Goal: Task Accomplishment & Management: Use online tool/utility

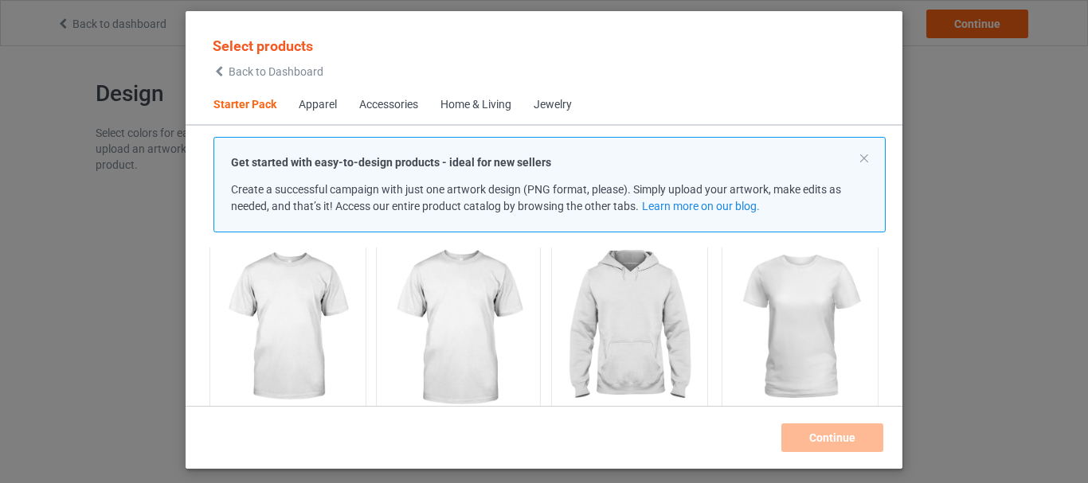
scroll to position [44, 0]
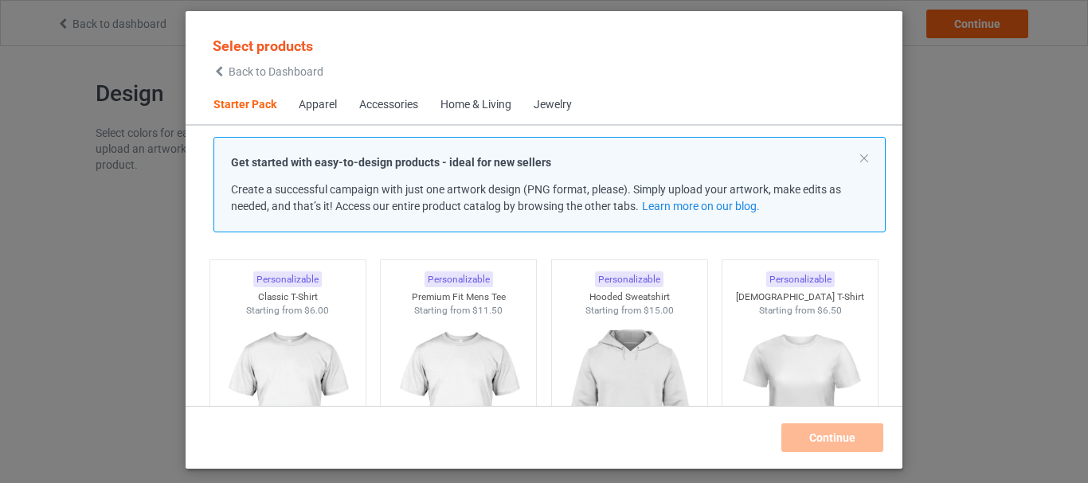
click at [400, 107] on div "Accessories" at bounding box center [388, 105] width 59 height 16
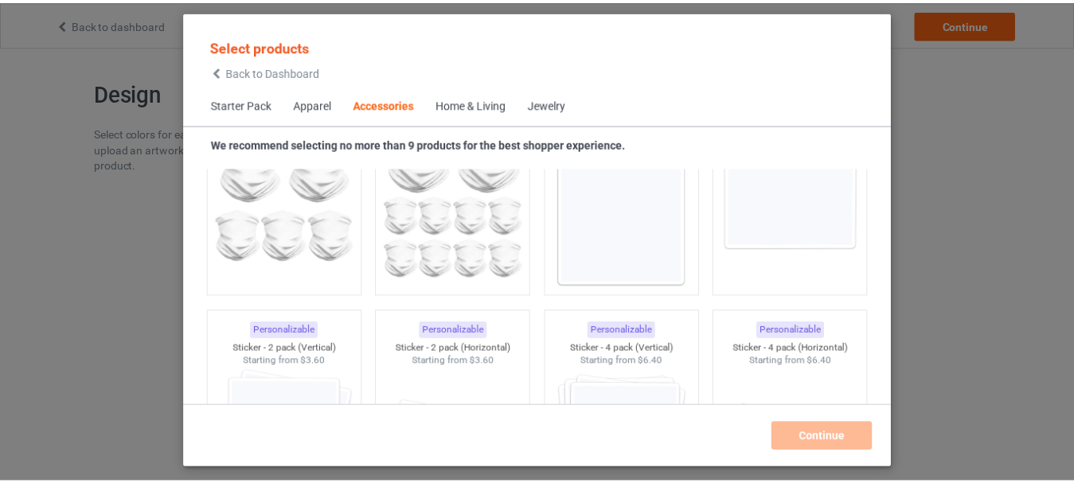
scroll to position [5466, 0]
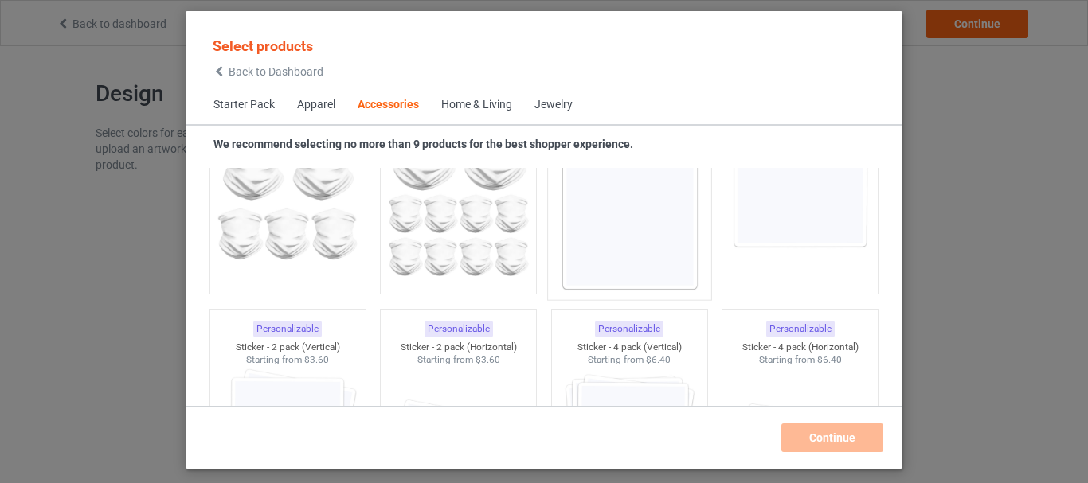
click at [608, 256] on img at bounding box center [629, 197] width 150 height 187
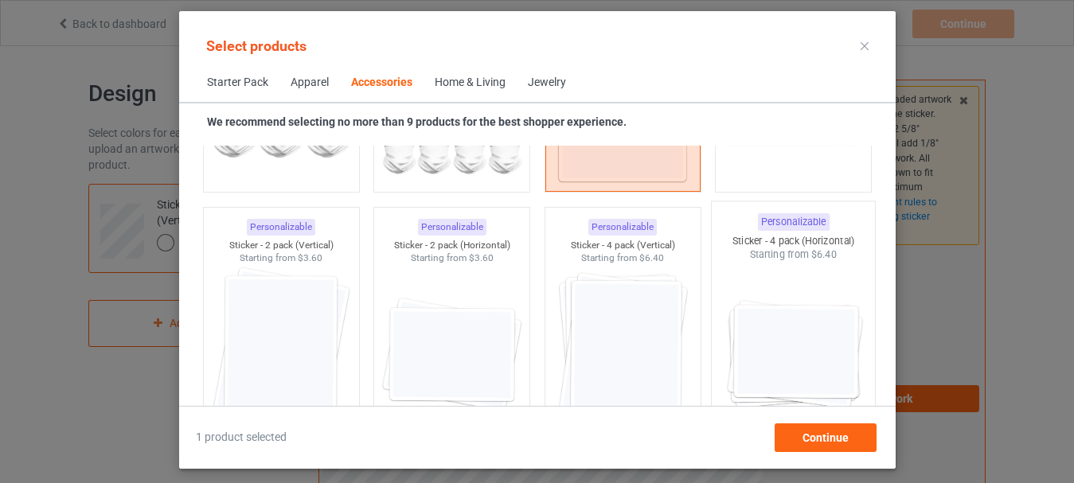
scroll to position [5466, 0]
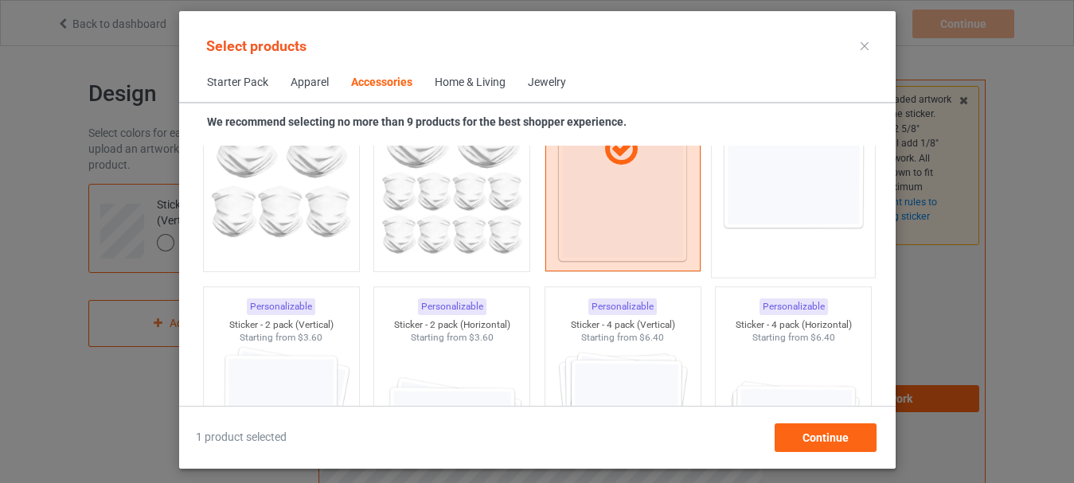
click at [760, 230] on img at bounding box center [793, 175] width 150 height 187
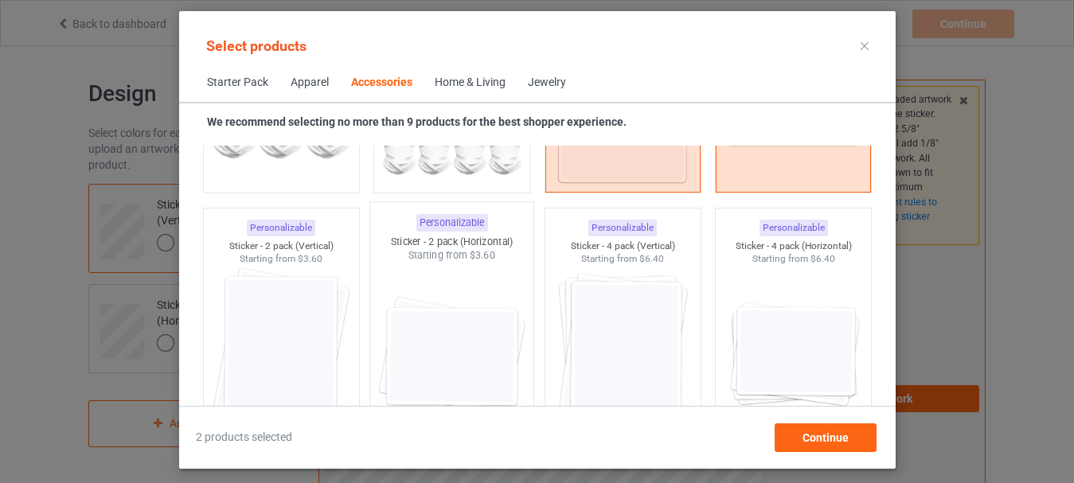
scroll to position [5545, 0]
click at [296, 362] on img at bounding box center [281, 355] width 150 height 187
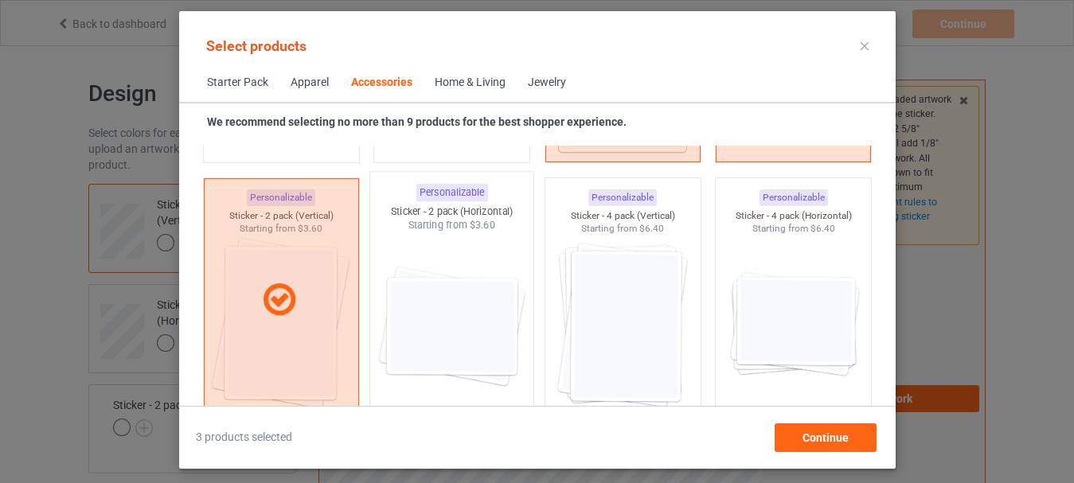
scroll to position [5625, 0]
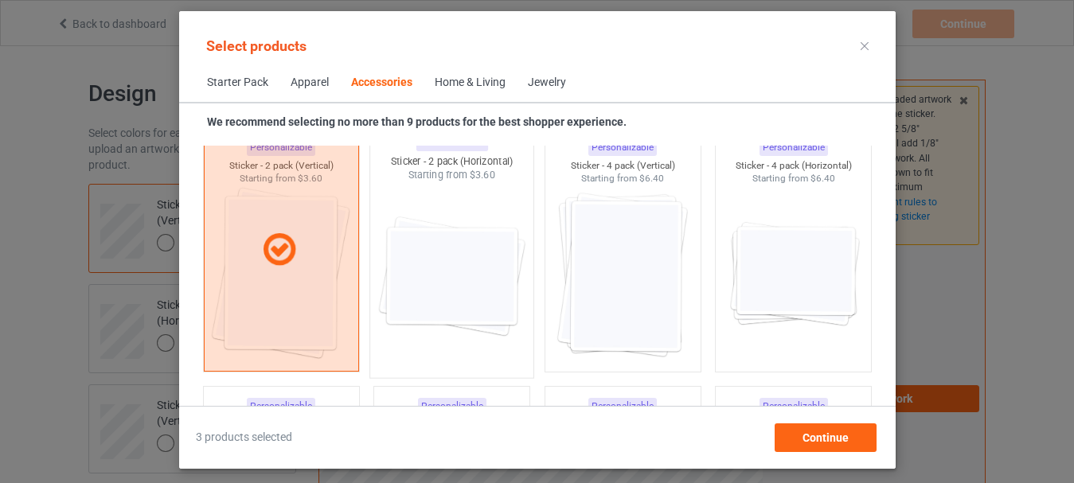
click at [484, 323] on img at bounding box center [452, 275] width 150 height 187
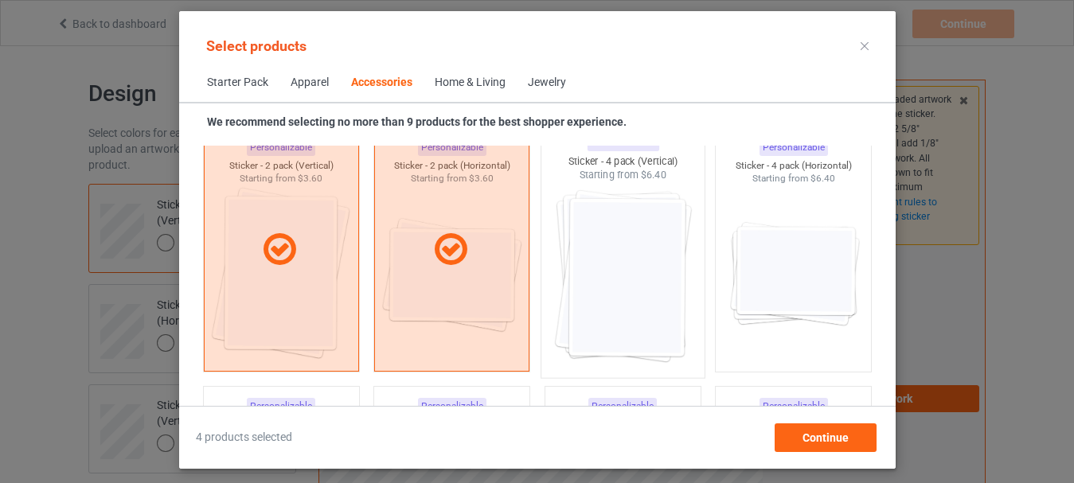
click at [600, 338] on img at bounding box center [623, 275] width 150 height 187
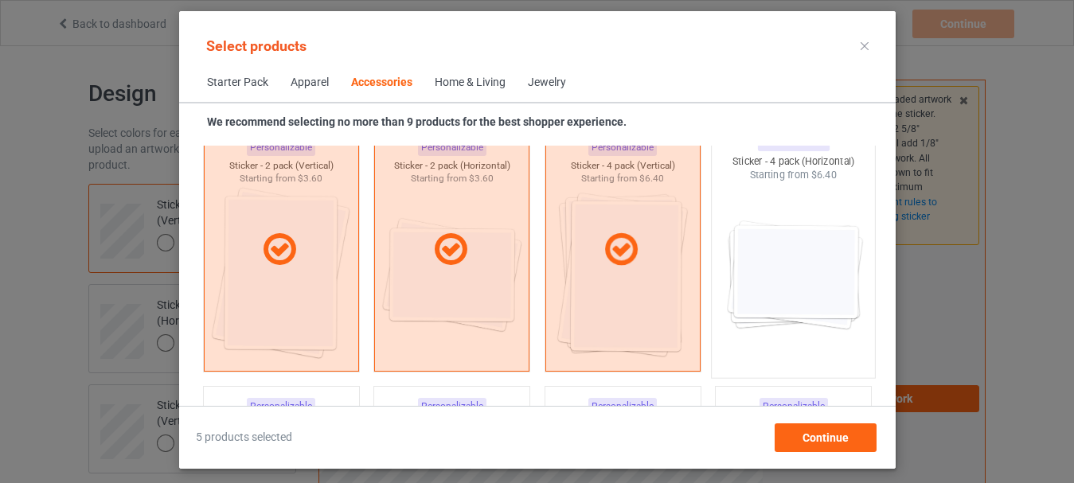
click at [758, 314] on img at bounding box center [793, 275] width 150 height 187
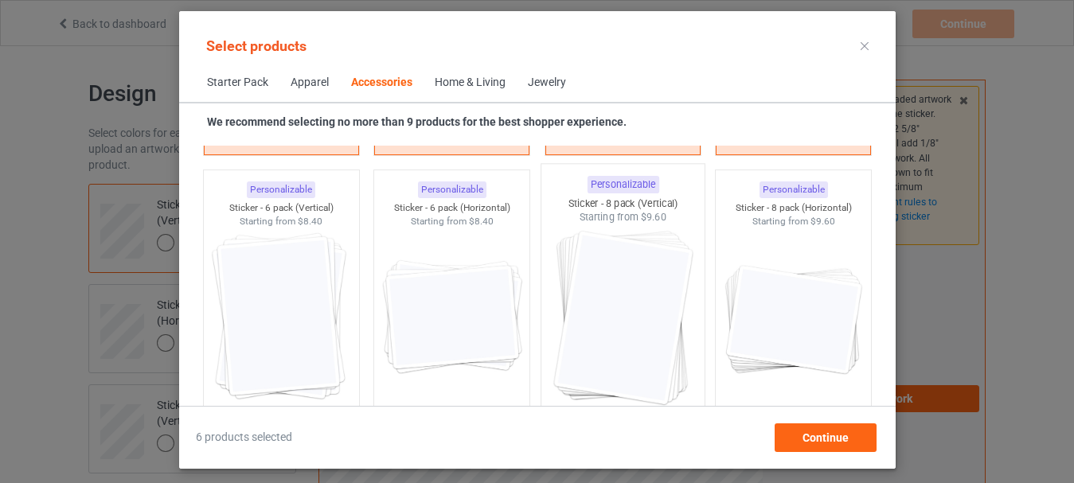
scroll to position [5864, 0]
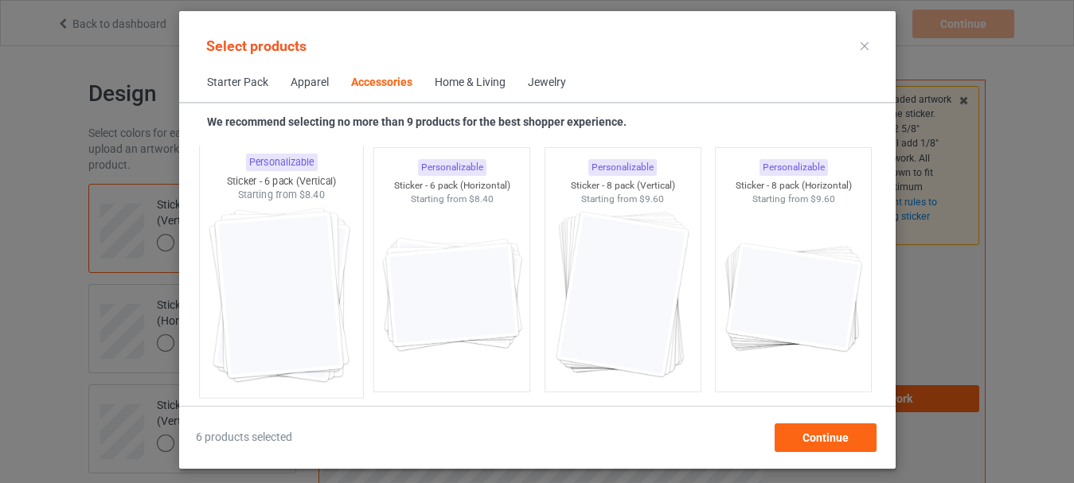
click at [318, 339] on img at bounding box center [281, 295] width 150 height 187
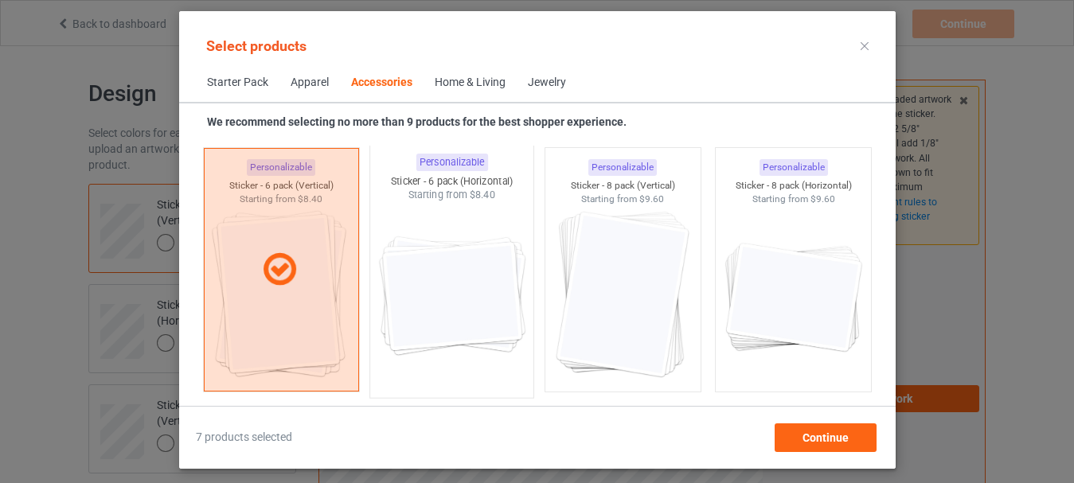
click at [442, 339] on img at bounding box center [452, 295] width 150 height 187
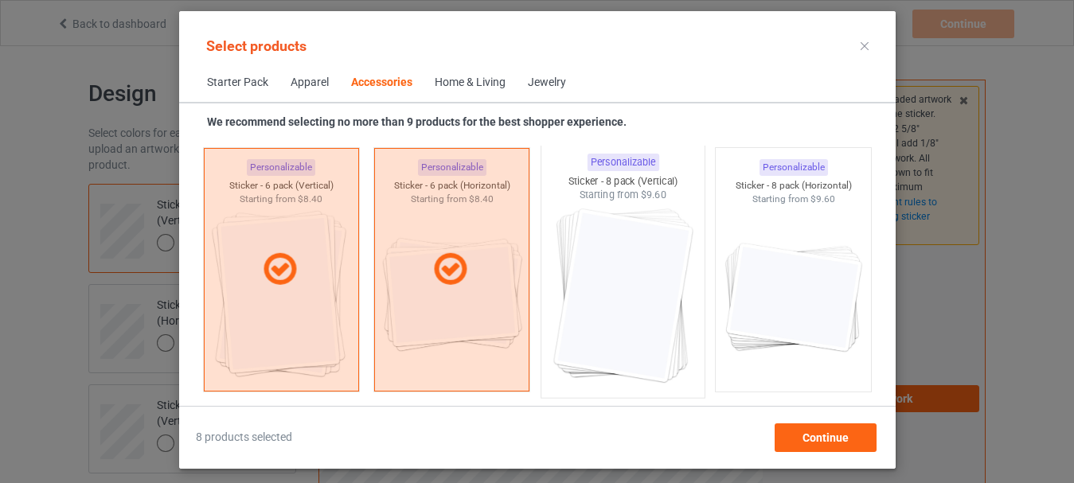
click at [591, 341] on img at bounding box center [623, 295] width 150 height 187
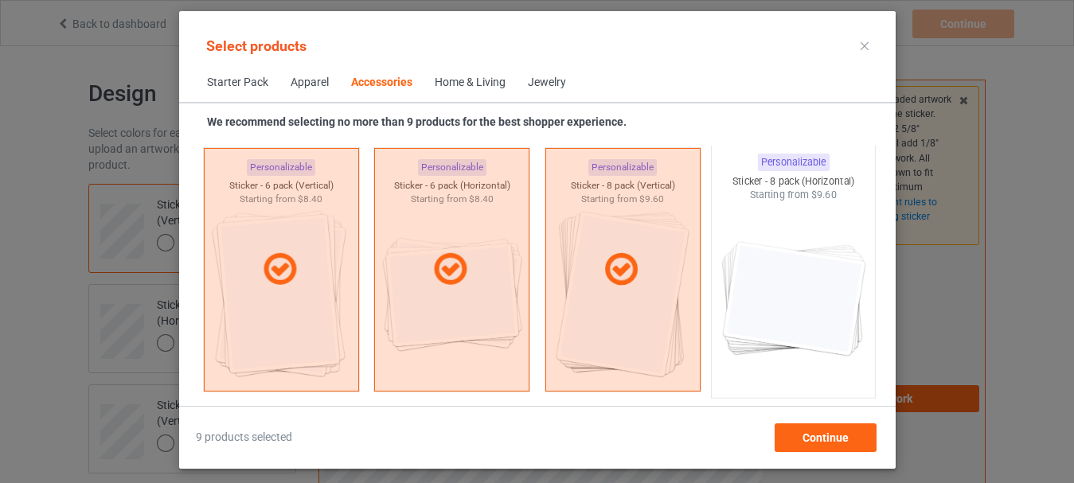
click at [733, 330] on img at bounding box center [793, 295] width 150 height 187
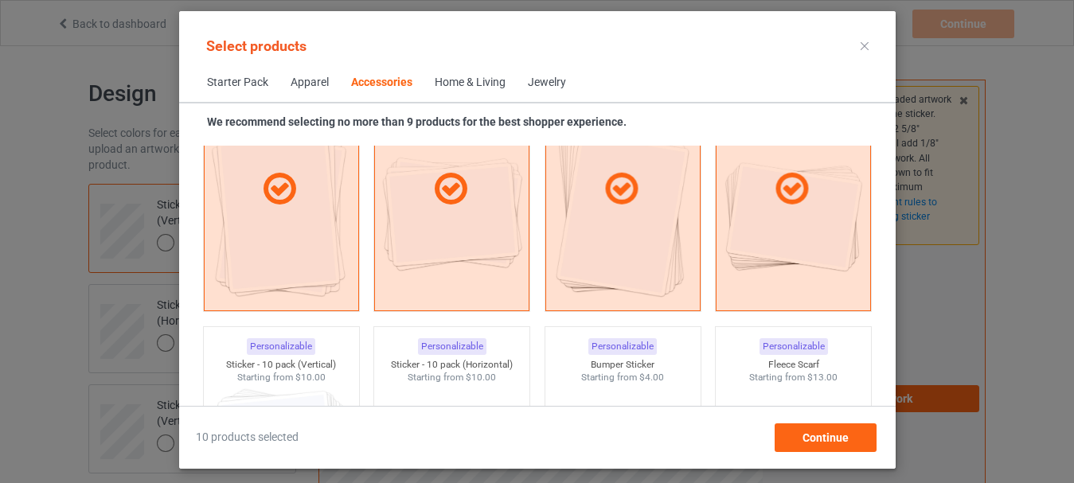
scroll to position [6023, 0]
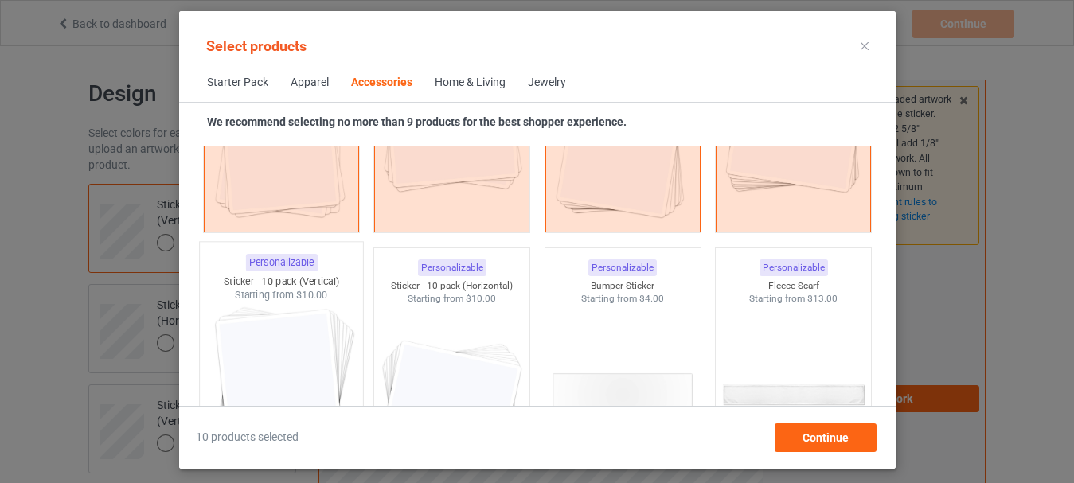
click at [305, 334] on img at bounding box center [281, 396] width 150 height 187
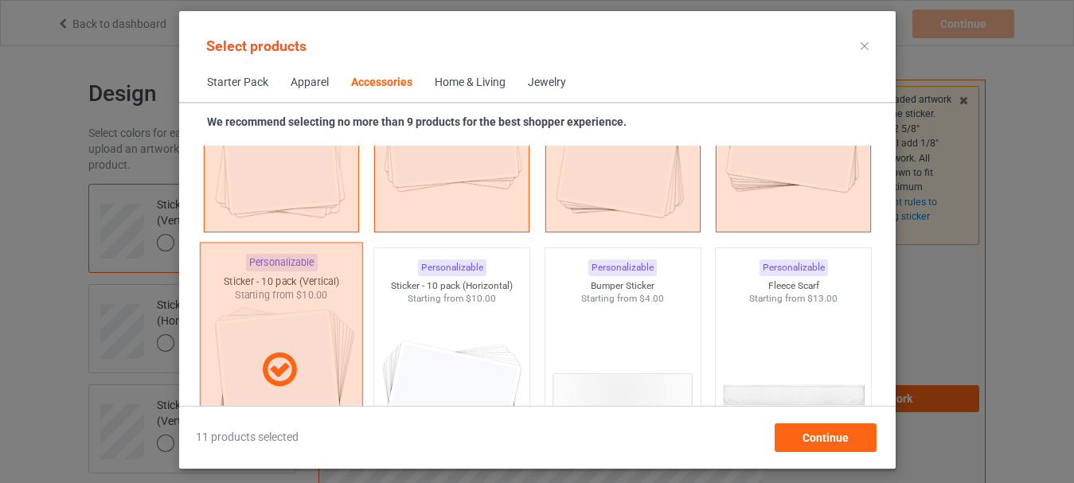
click at [305, 334] on div at bounding box center [280, 370] width 163 height 256
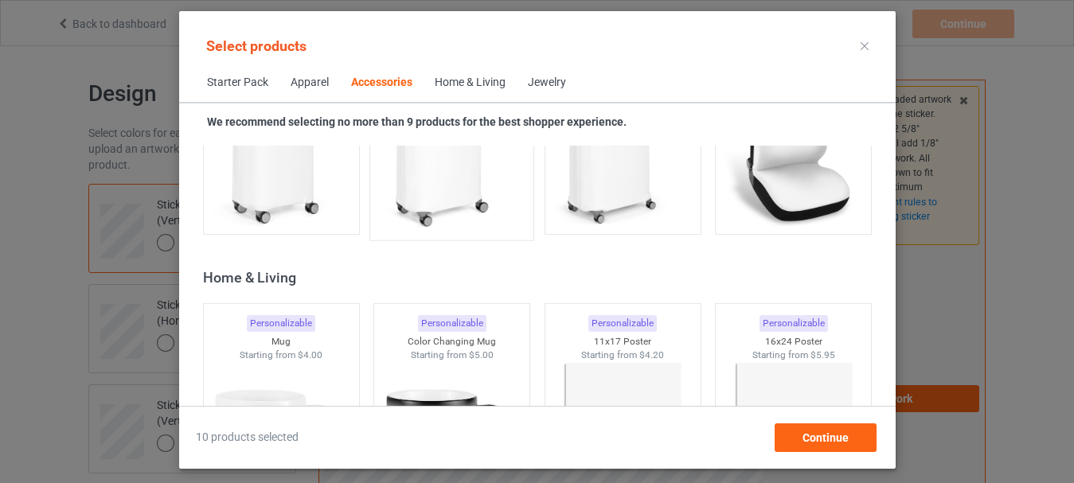
scroll to position [7177, 0]
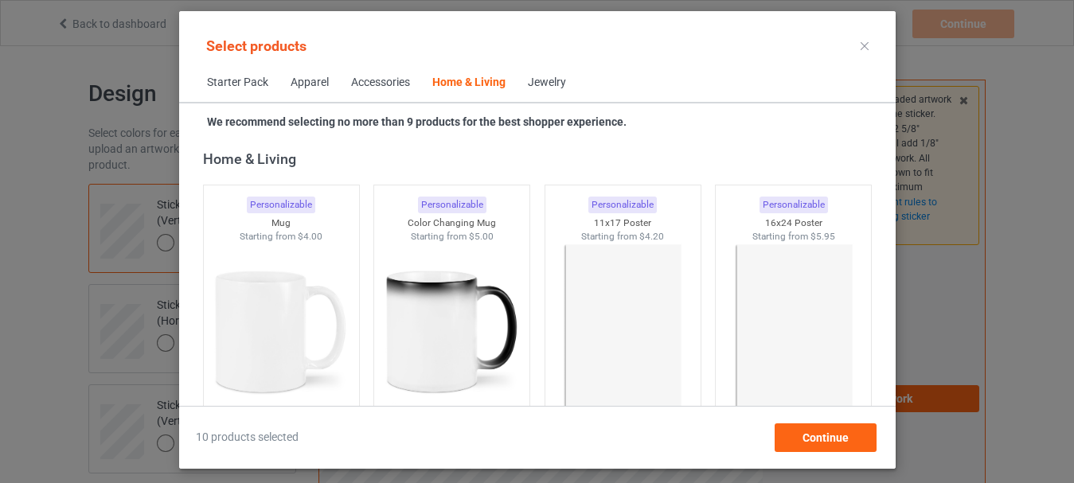
scroll to position [7456, 0]
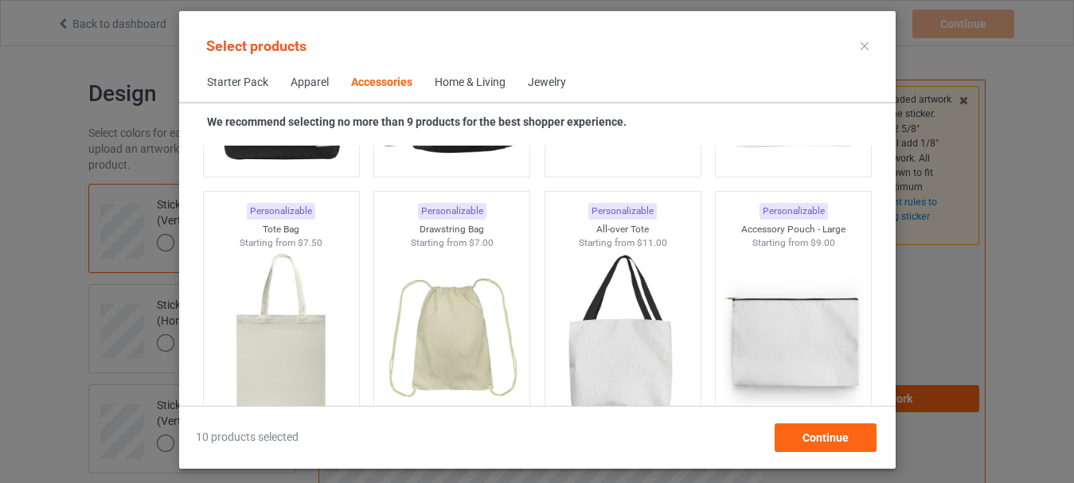
scroll to position [4590, 0]
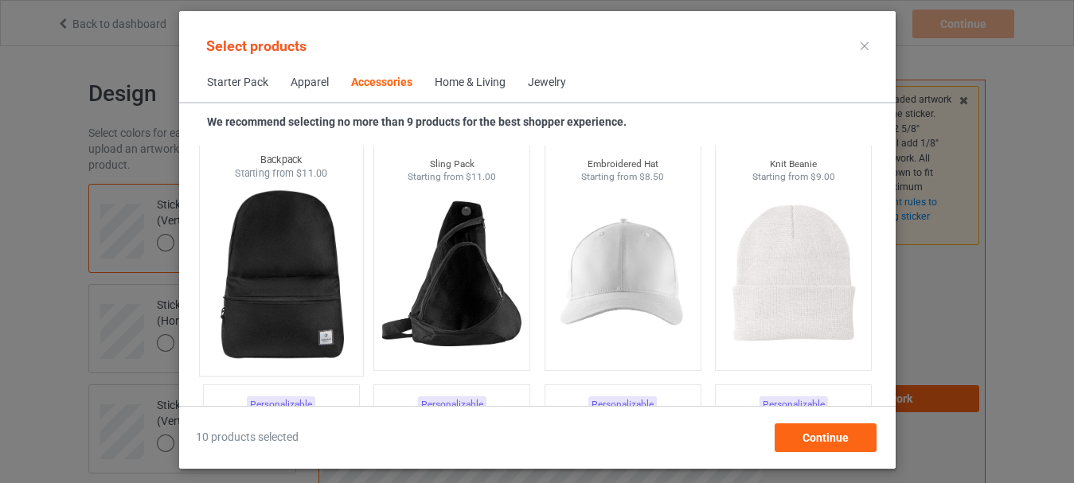
click at [308, 326] on img at bounding box center [281, 274] width 150 height 187
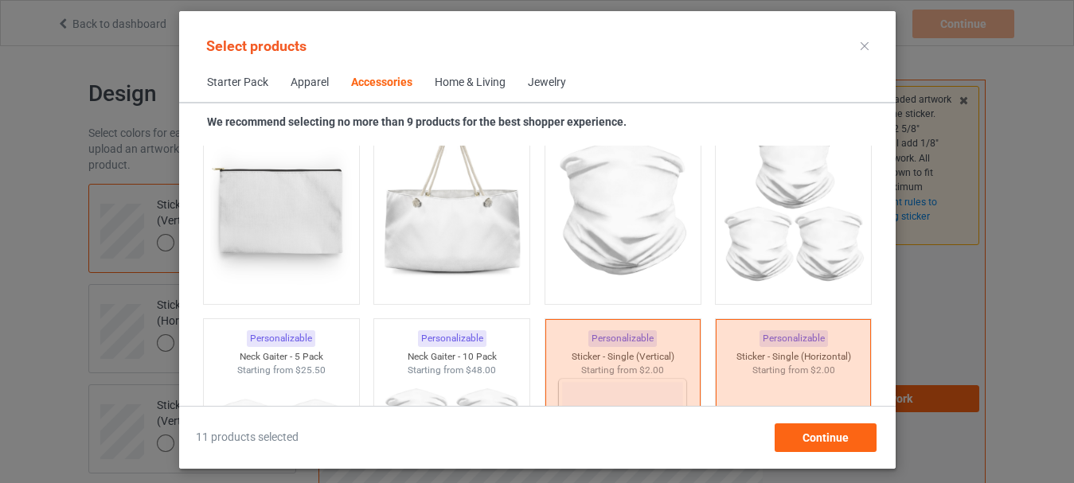
scroll to position [5147, 0]
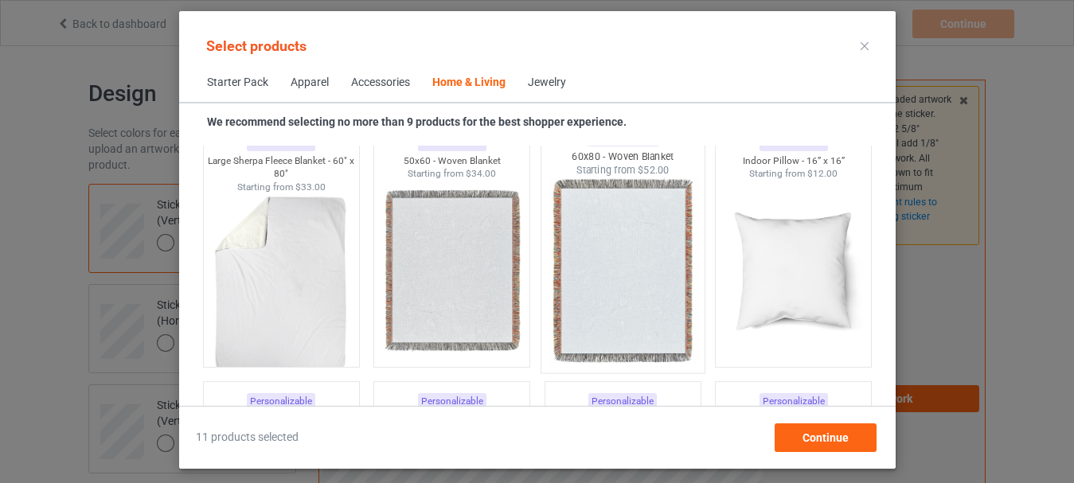
scroll to position [8013, 0]
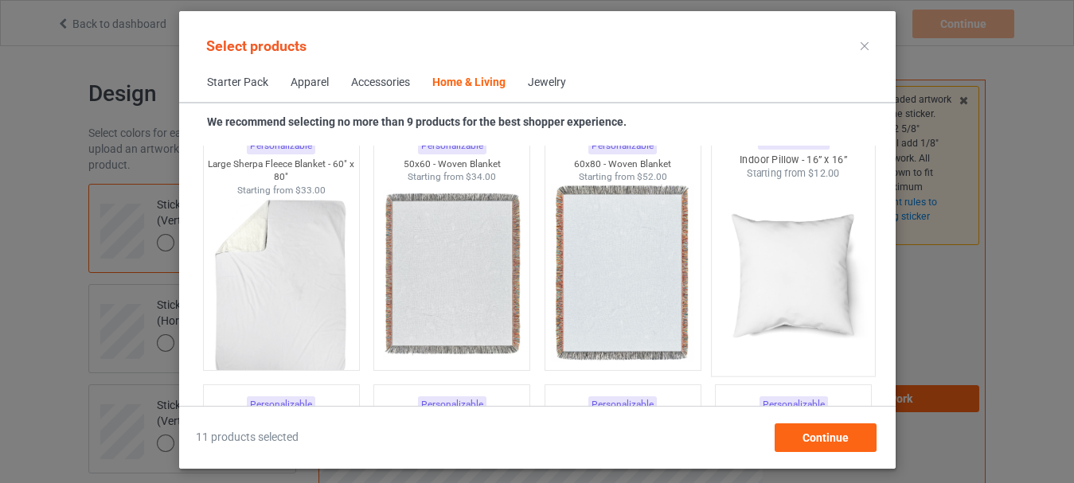
click at [745, 297] on img at bounding box center [793, 274] width 150 height 187
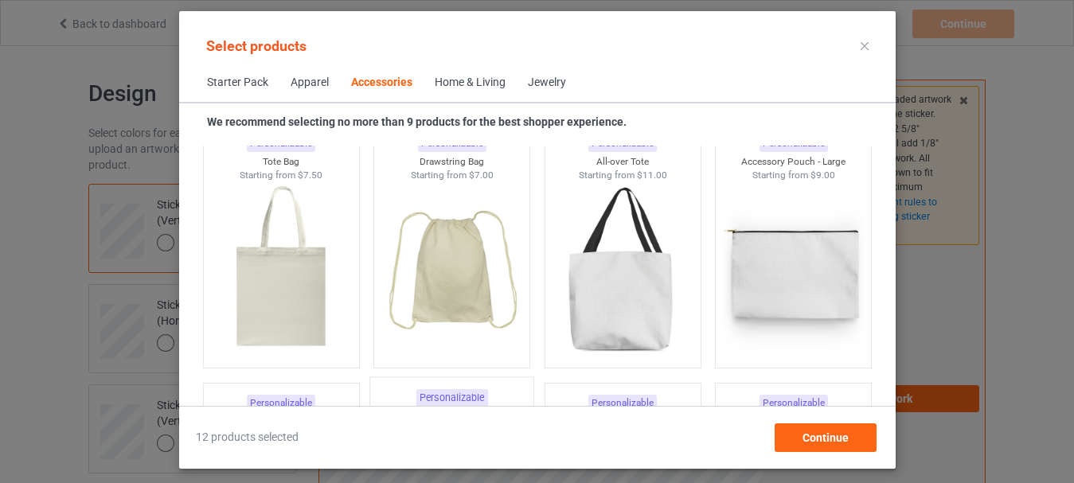
scroll to position [4829, 0]
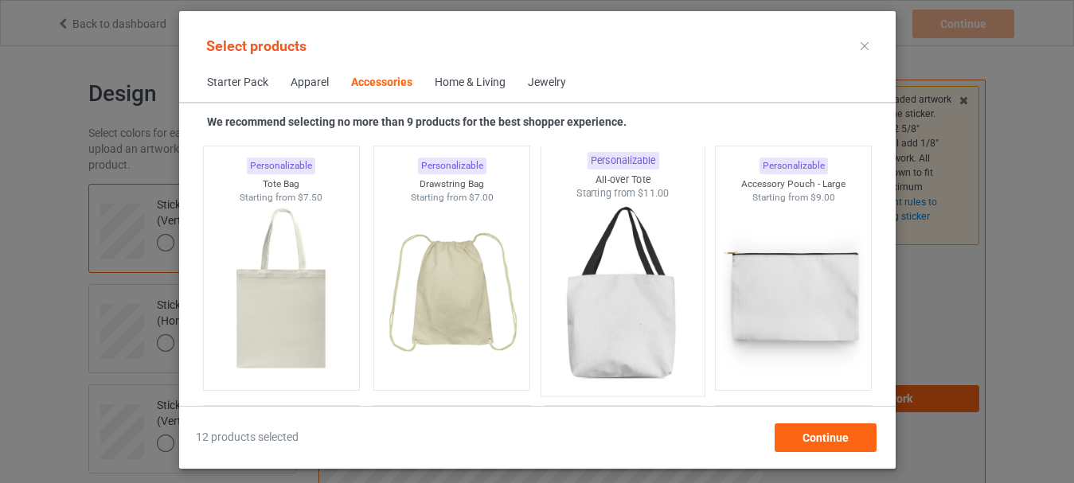
click at [596, 342] on img at bounding box center [623, 294] width 150 height 187
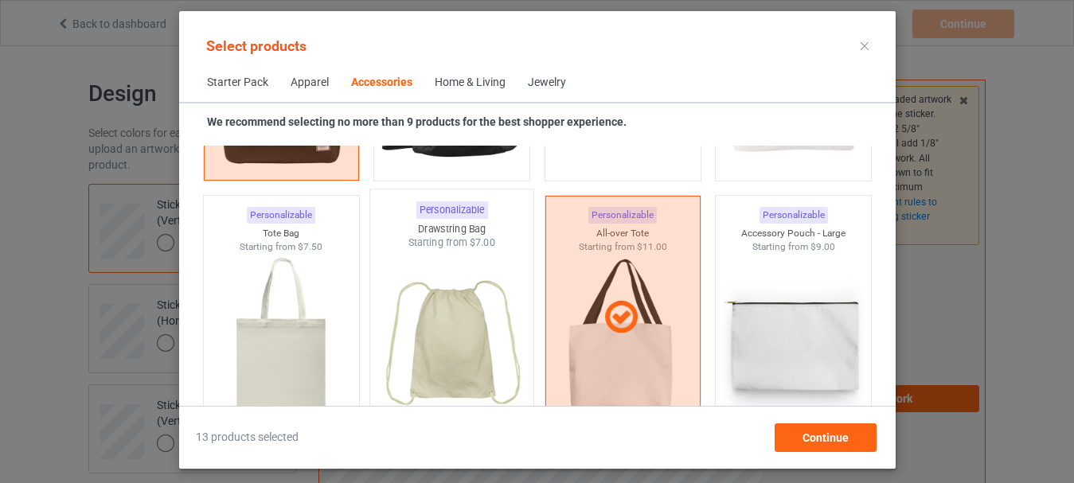
scroll to position [4590, 0]
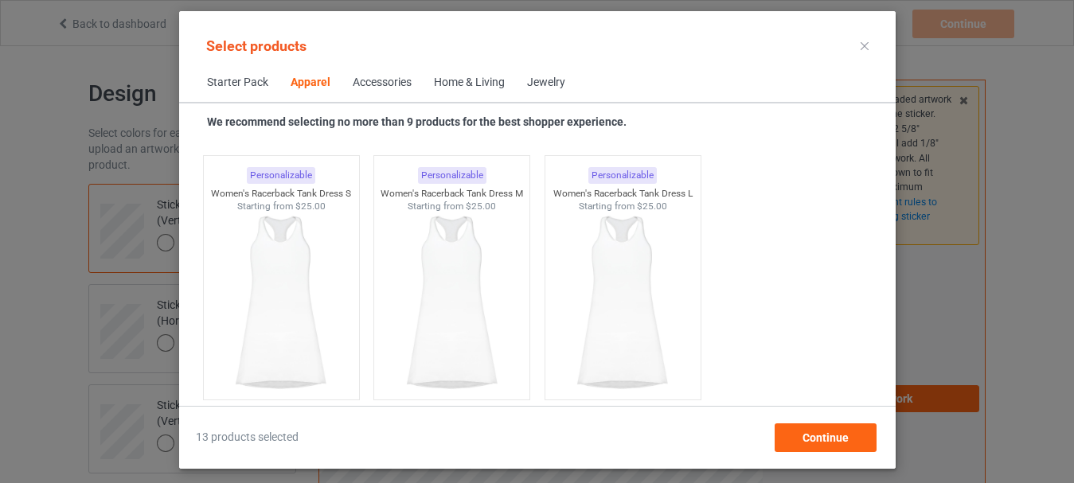
scroll to position [3236, 0]
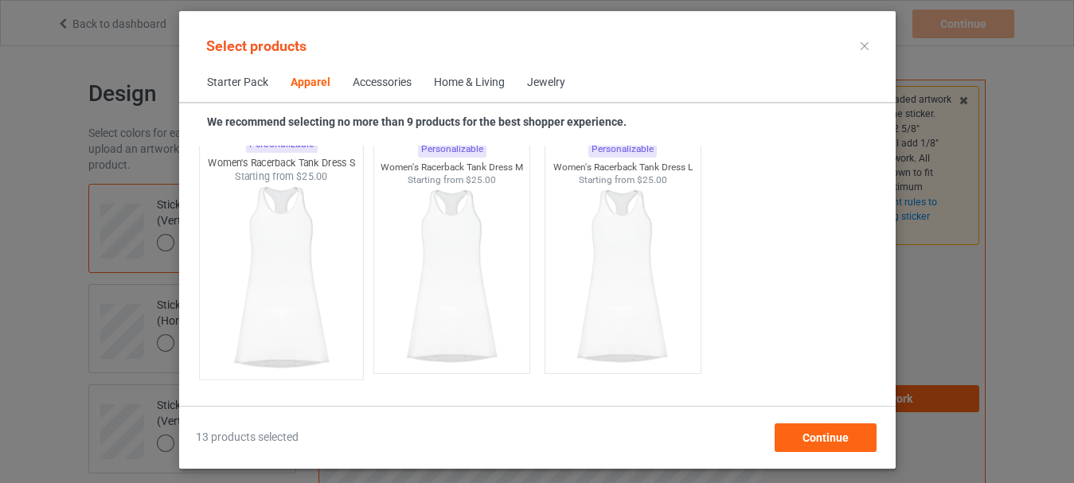
click at [307, 316] on img at bounding box center [281, 277] width 150 height 187
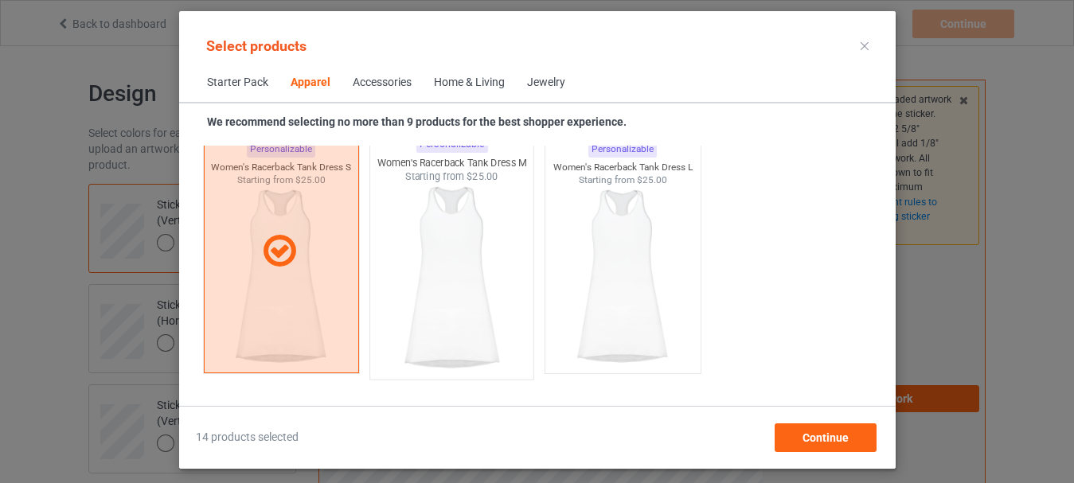
click at [459, 319] on img at bounding box center [452, 277] width 150 height 187
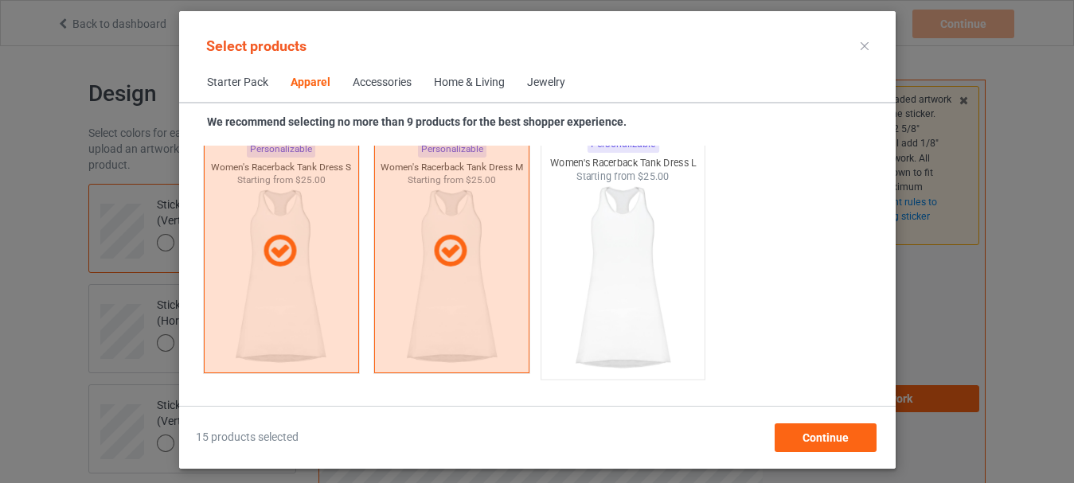
click at [624, 332] on img at bounding box center [623, 277] width 150 height 187
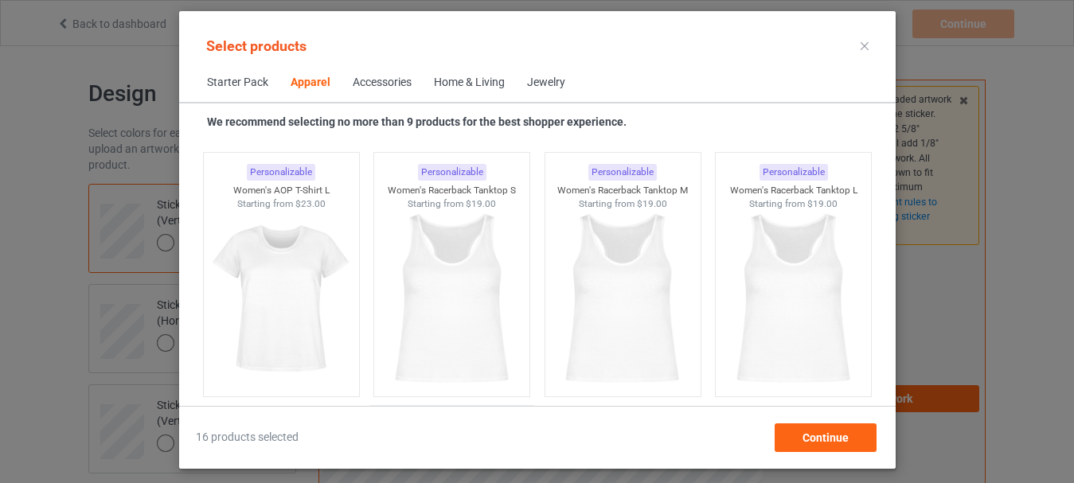
scroll to position [2918, 0]
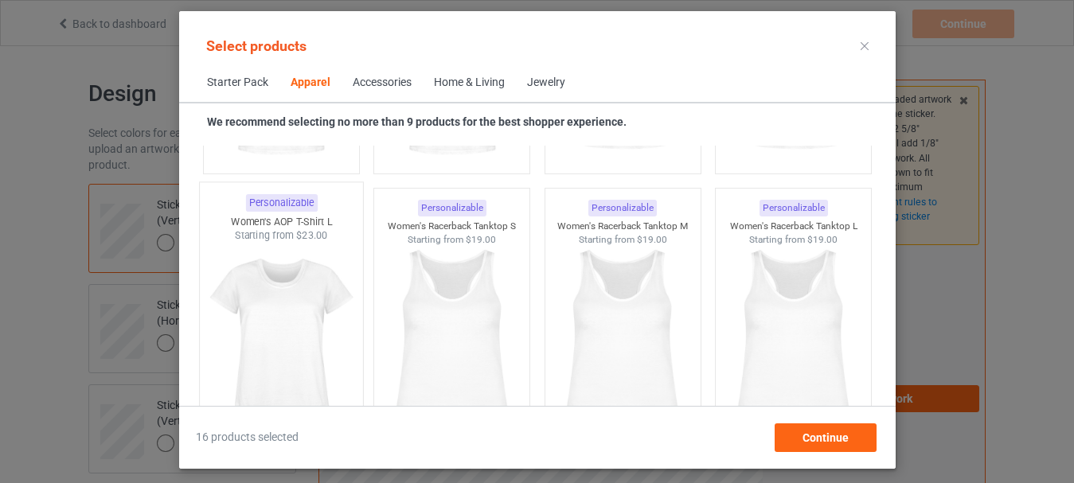
click at [295, 360] on img at bounding box center [281, 336] width 150 height 187
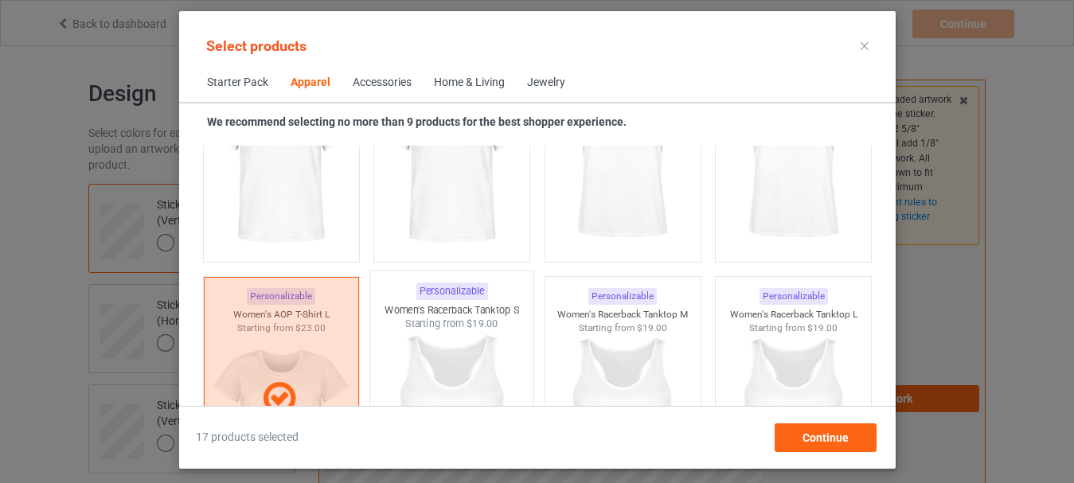
scroll to position [2759, 0]
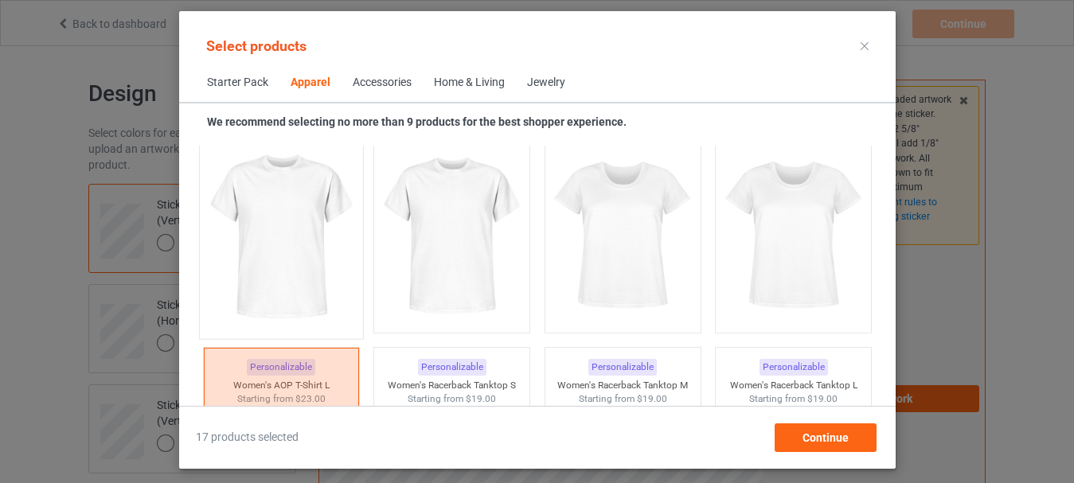
click at [313, 274] on img at bounding box center [281, 236] width 150 height 187
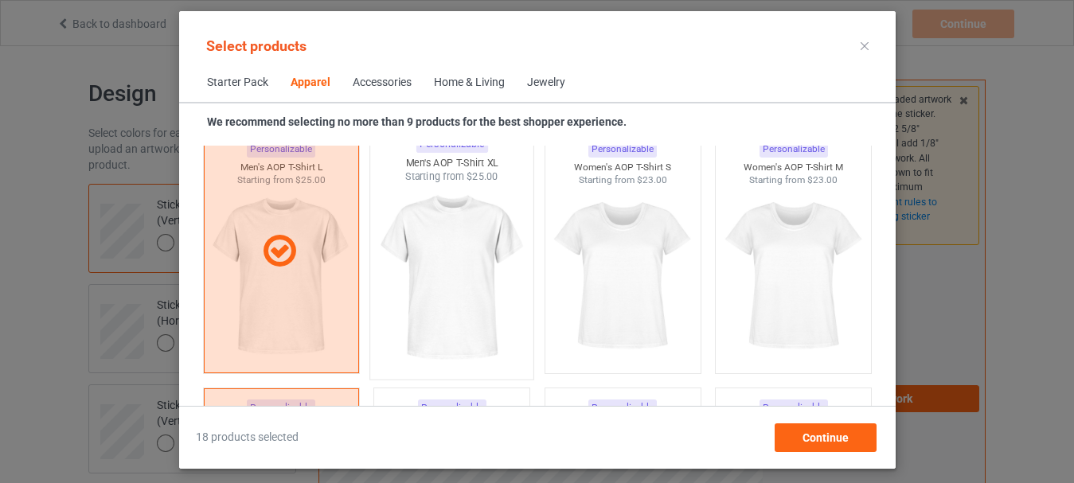
scroll to position [2679, 0]
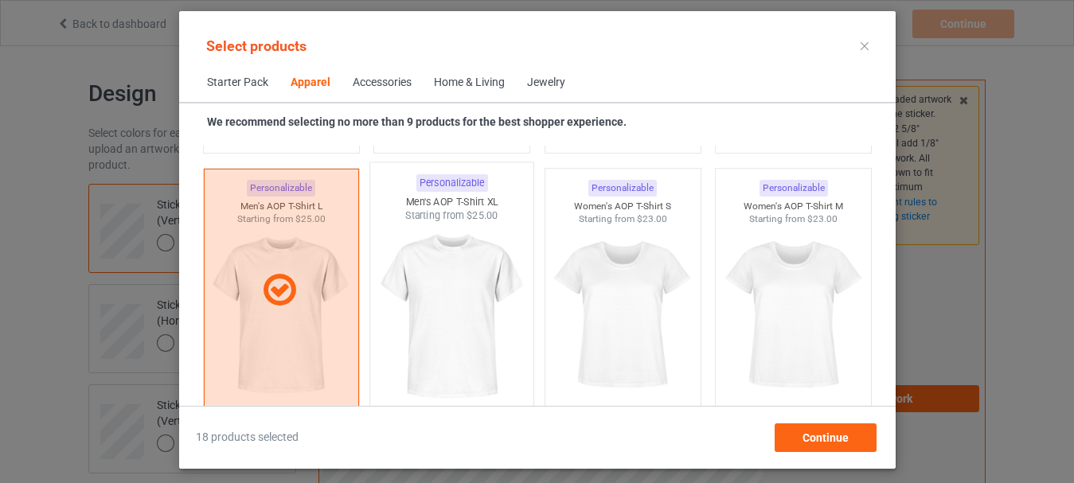
click at [486, 337] on img at bounding box center [452, 316] width 150 height 187
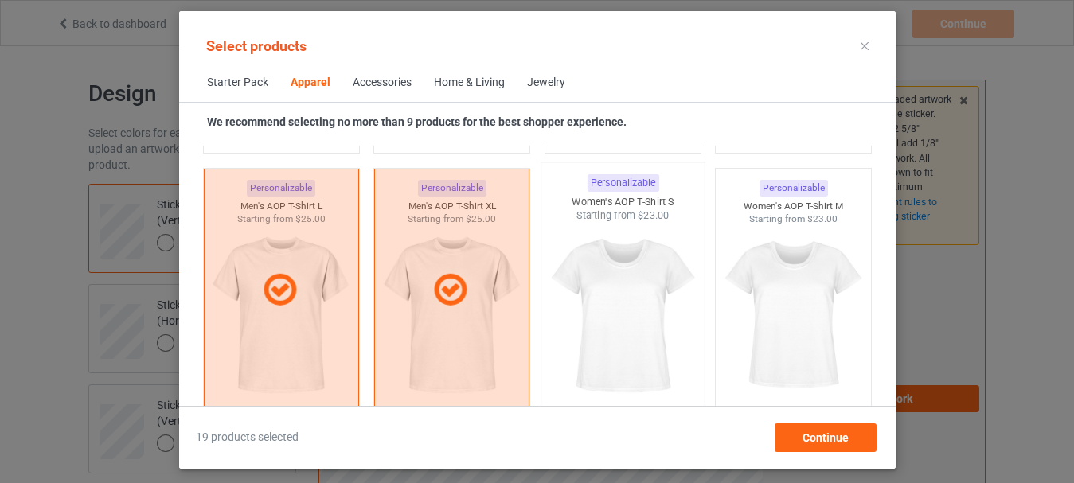
click at [622, 344] on img at bounding box center [623, 316] width 150 height 187
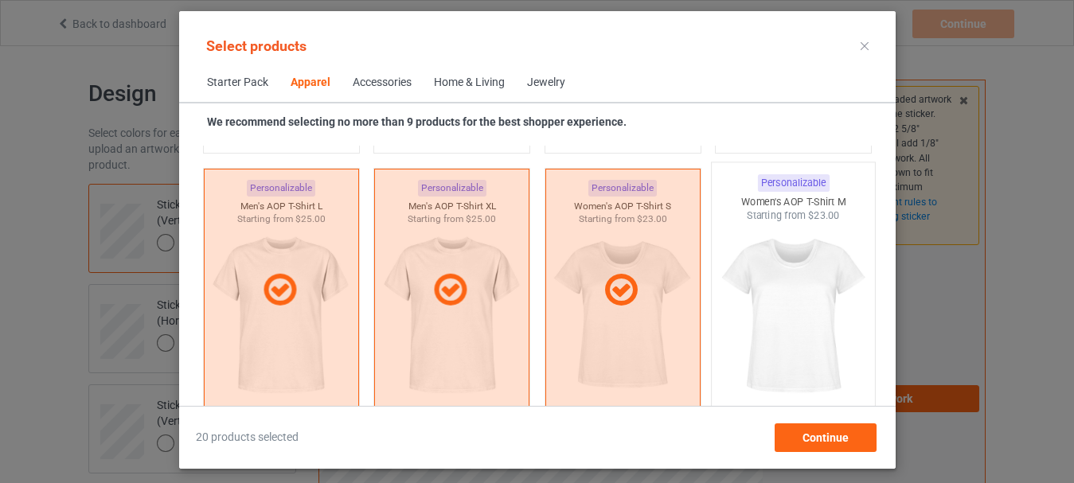
click at [788, 340] on img at bounding box center [793, 316] width 150 height 187
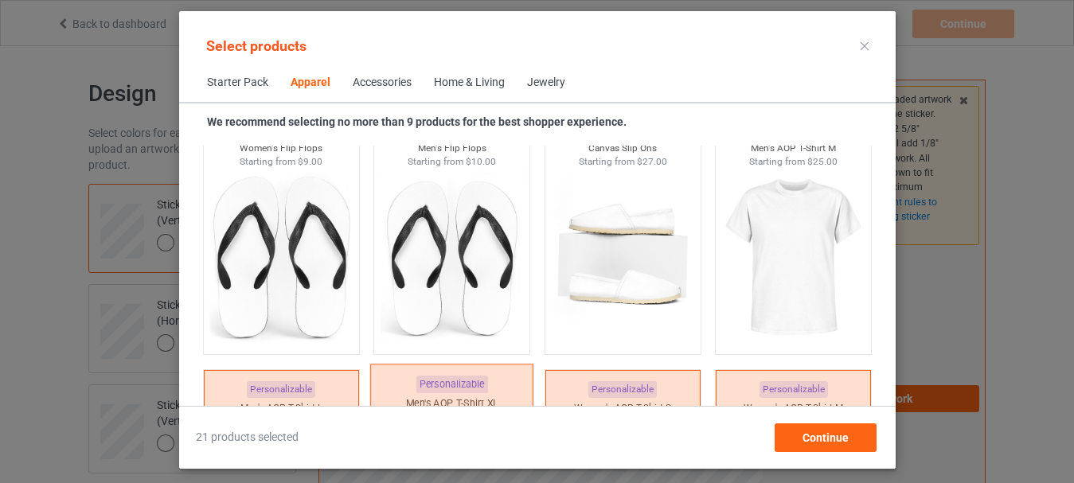
scroll to position [2440, 0]
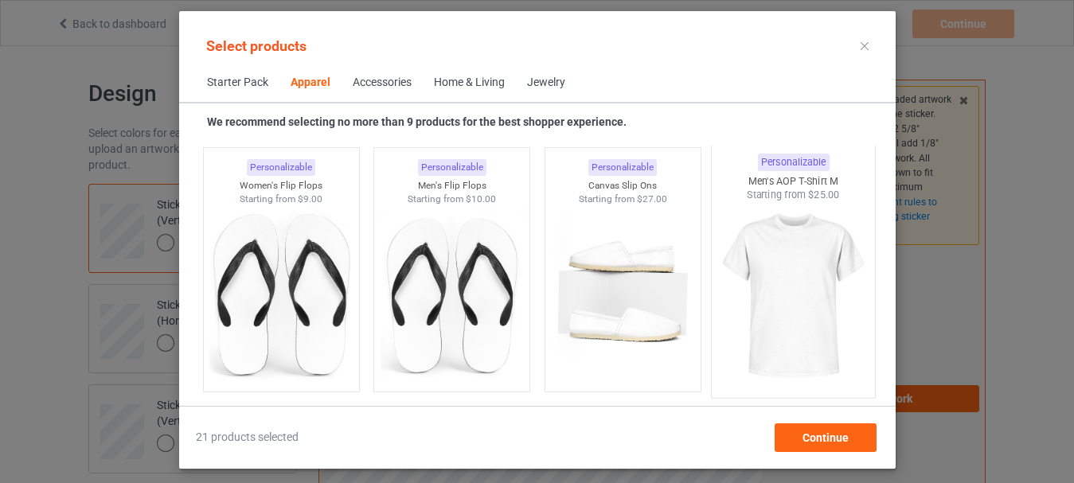
click at [779, 344] on img at bounding box center [793, 295] width 150 height 187
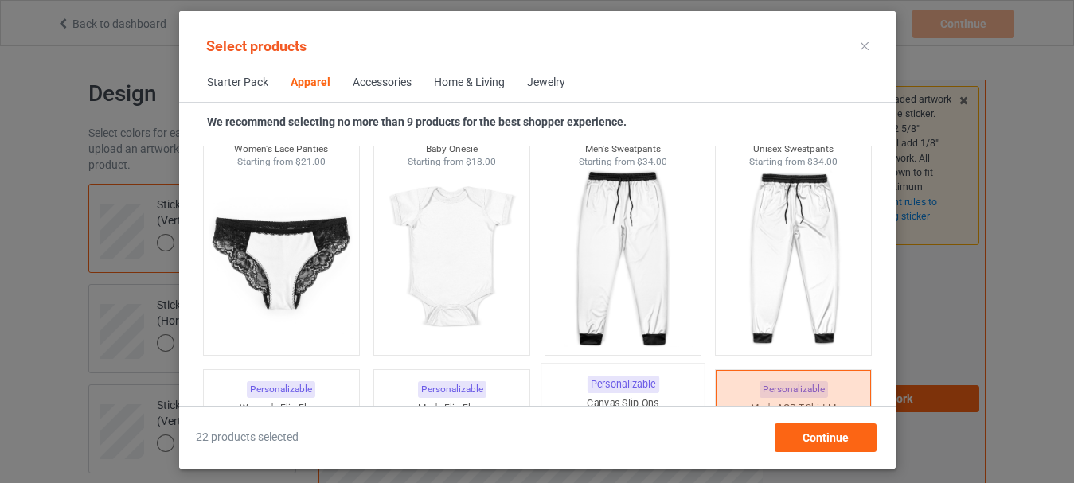
scroll to position [2201, 0]
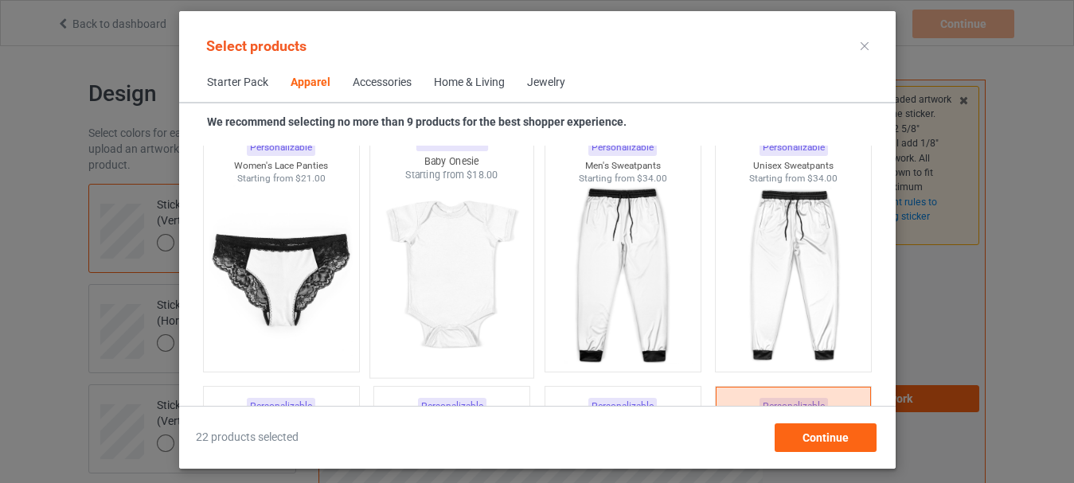
click at [449, 299] on img at bounding box center [452, 275] width 150 height 187
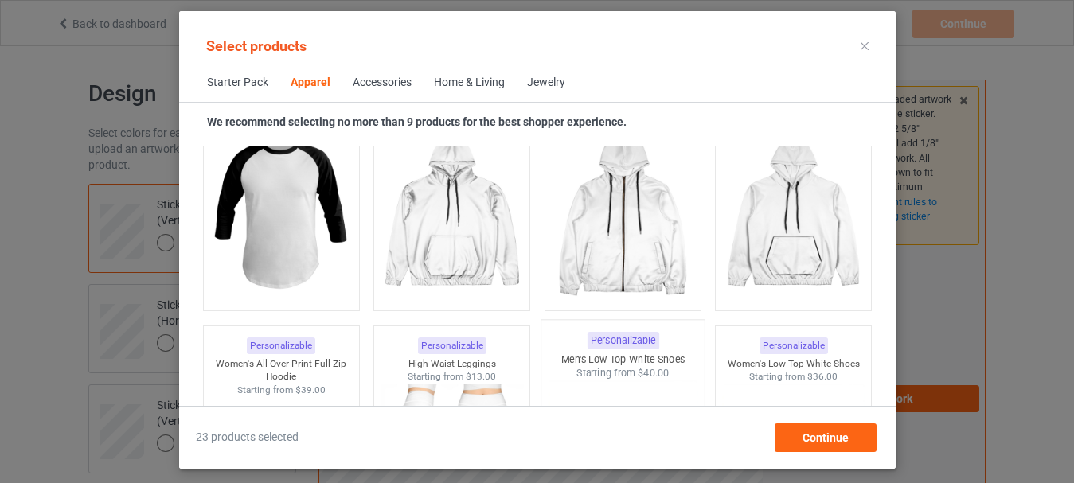
scroll to position [1405, 0]
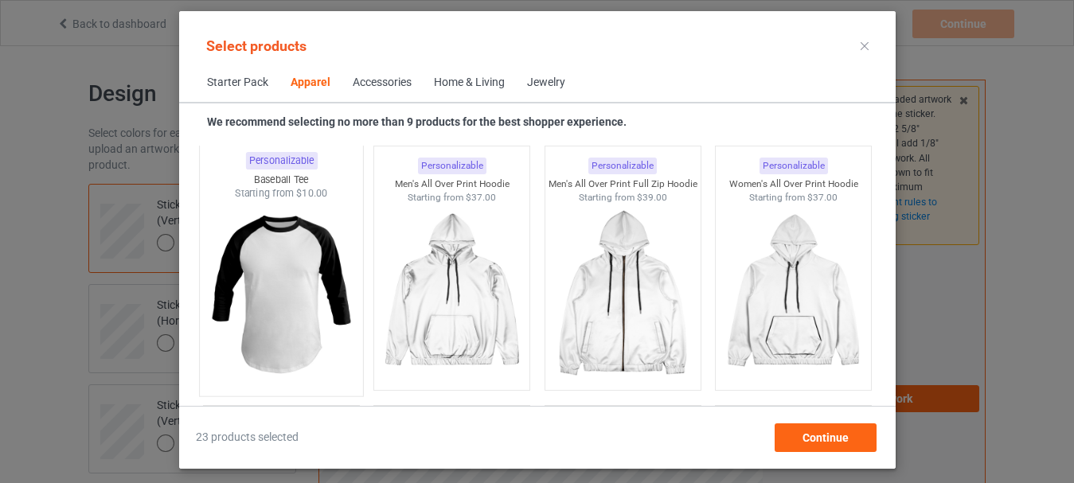
click at [299, 328] on img at bounding box center [281, 294] width 150 height 187
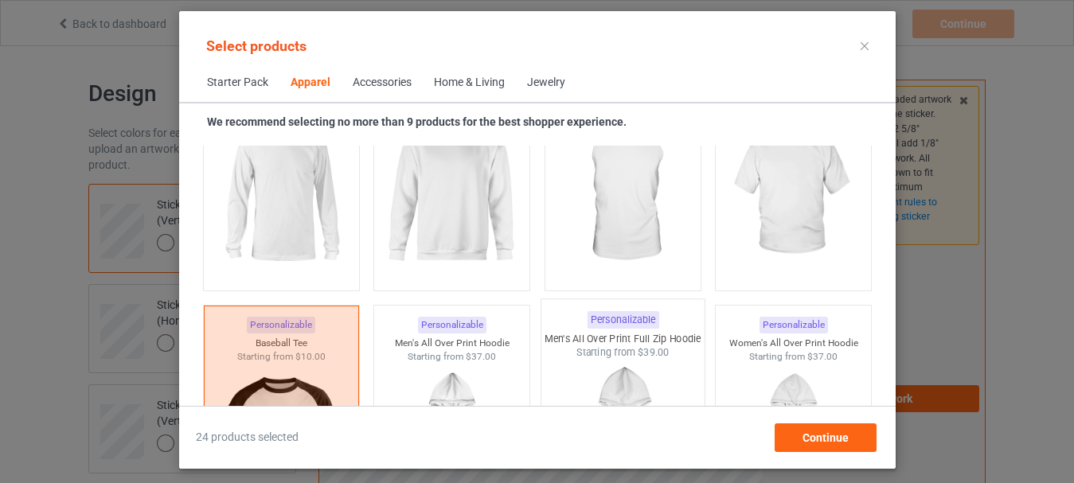
scroll to position [1166, 0]
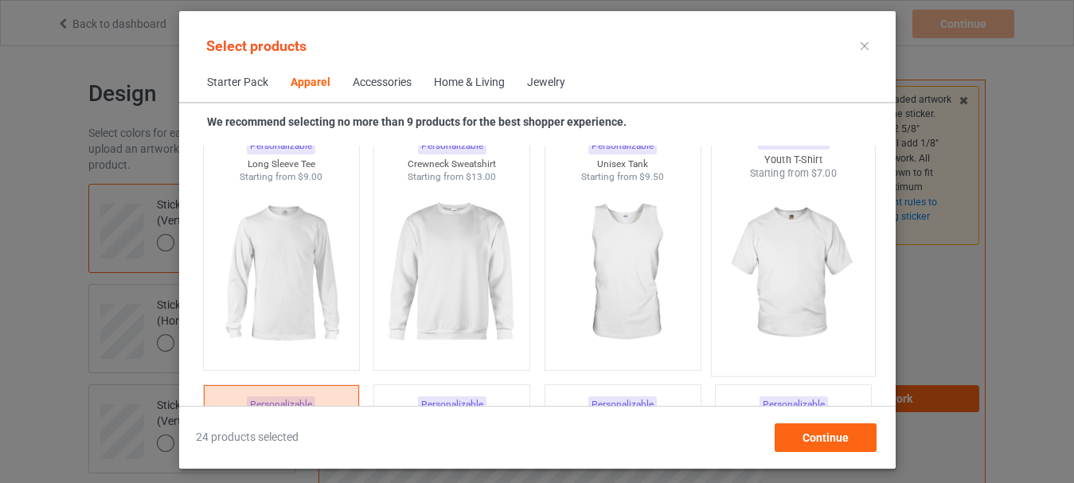
click at [771, 307] on img at bounding box center [793, 274] width 150 height 187
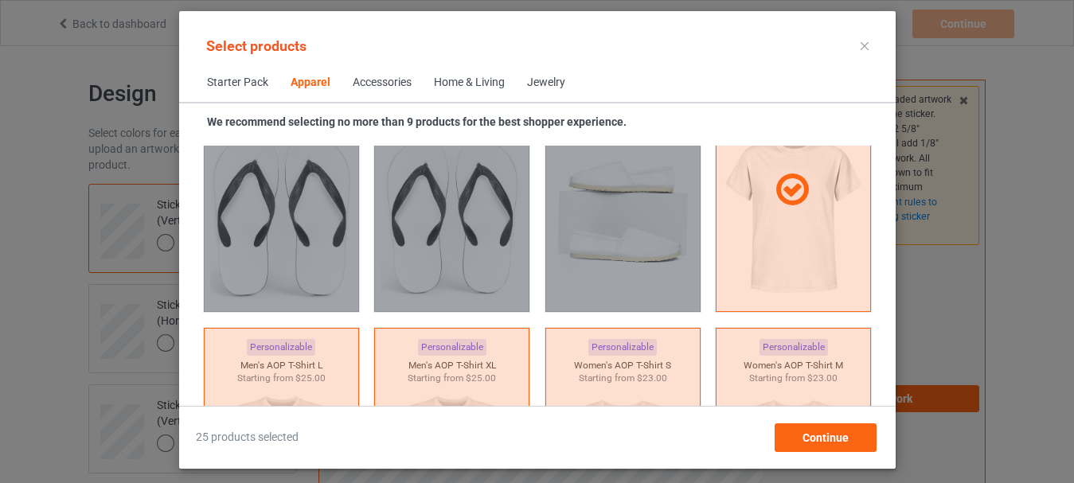
scroll to position [2679, 0]
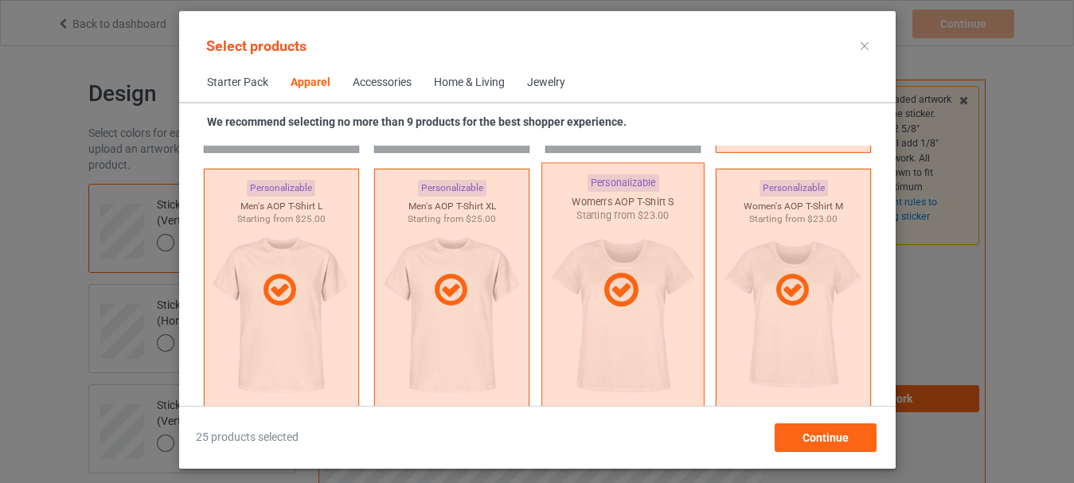
click at [619, 345] on div at bounding box center [622, 290] width 163 height 256
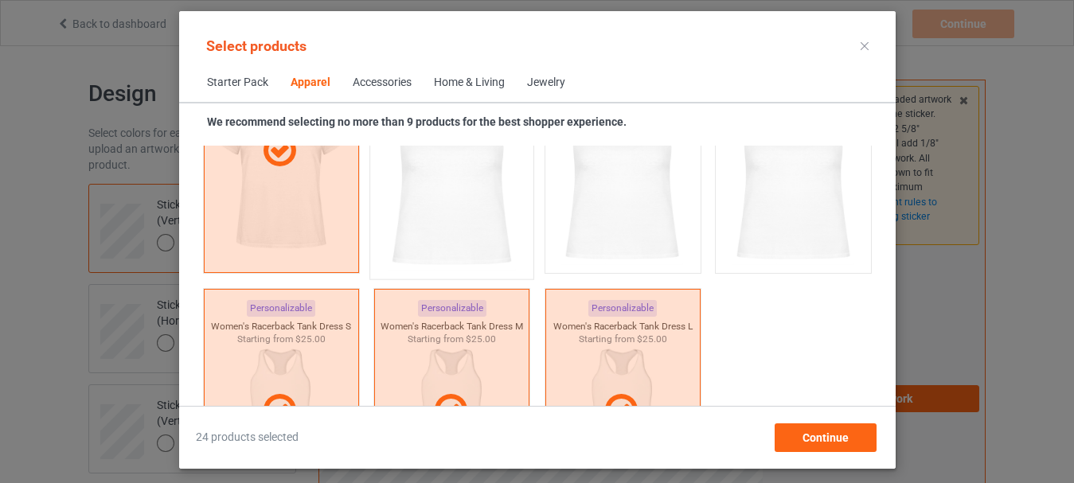
scroll to position [3157, 0]
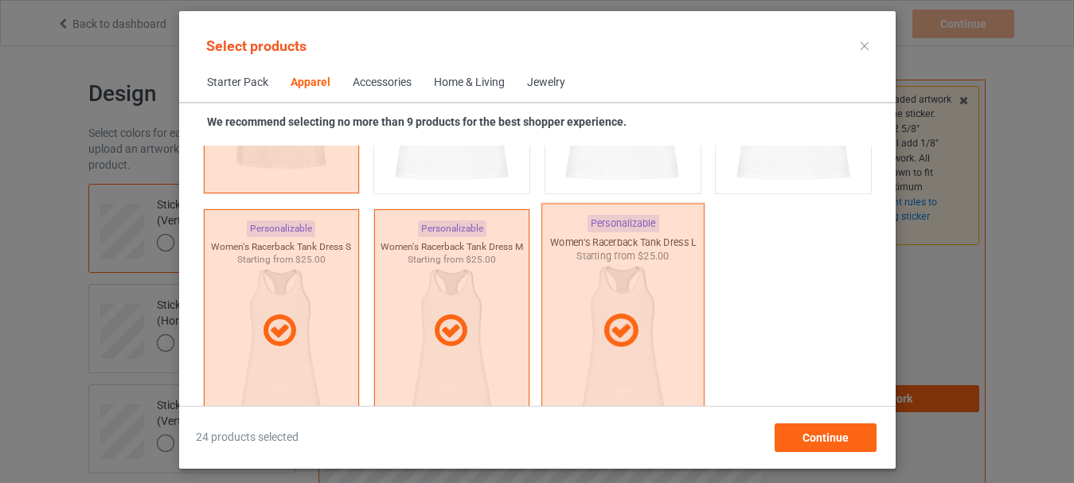
click at [581, 364] on div at bounding box center [622, 331] width 163 height 256
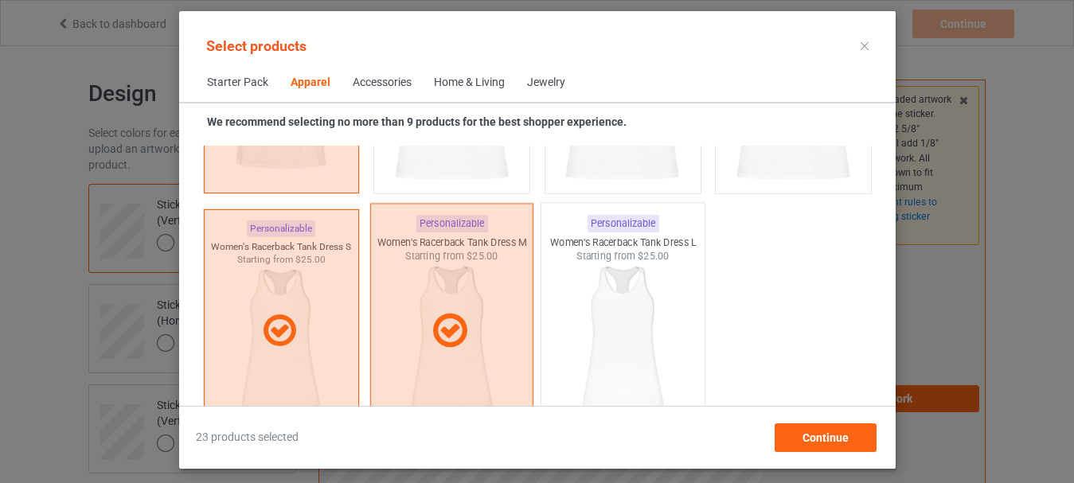
click at [439, 357] on div at bounding box center [451, 331] width 163 height 256
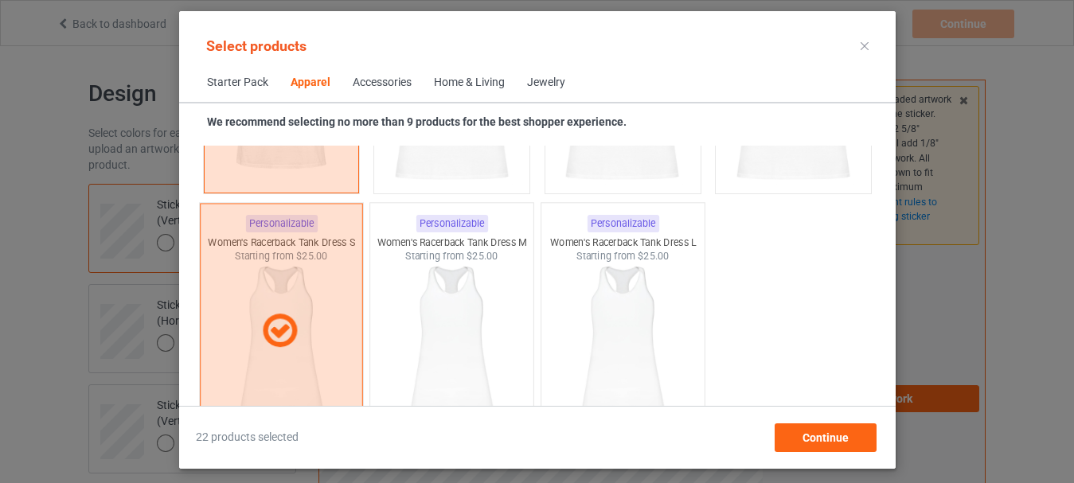
click at [304, 370] on div at bounding box center [280, 331] width 163 height 256
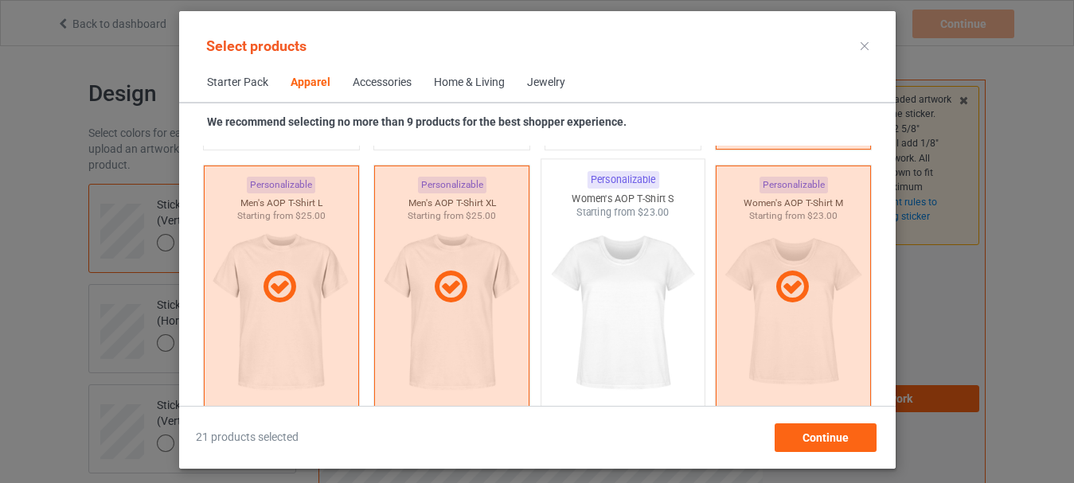
scroll to position [2679, 0]
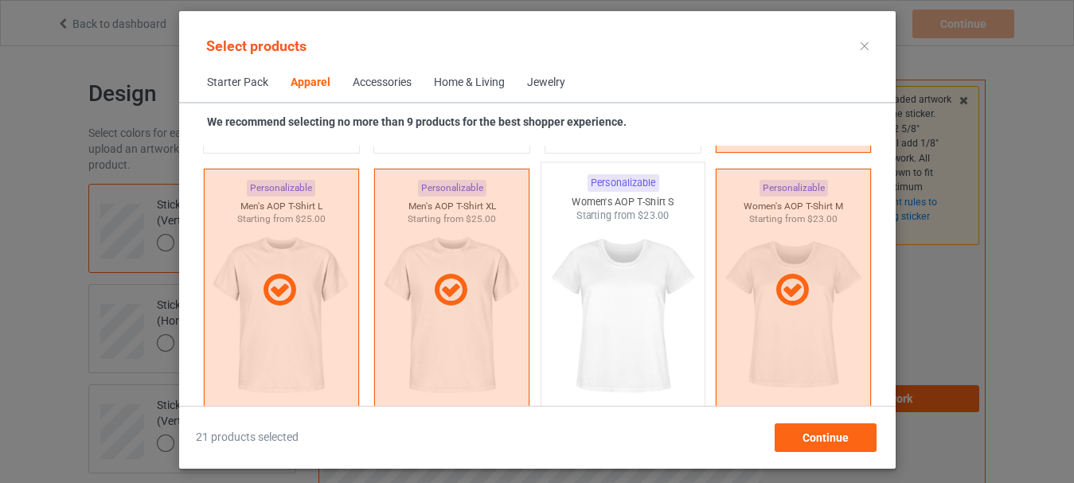
click at [610, 351] on img at bounding box center [623, 316] width 150 height 187
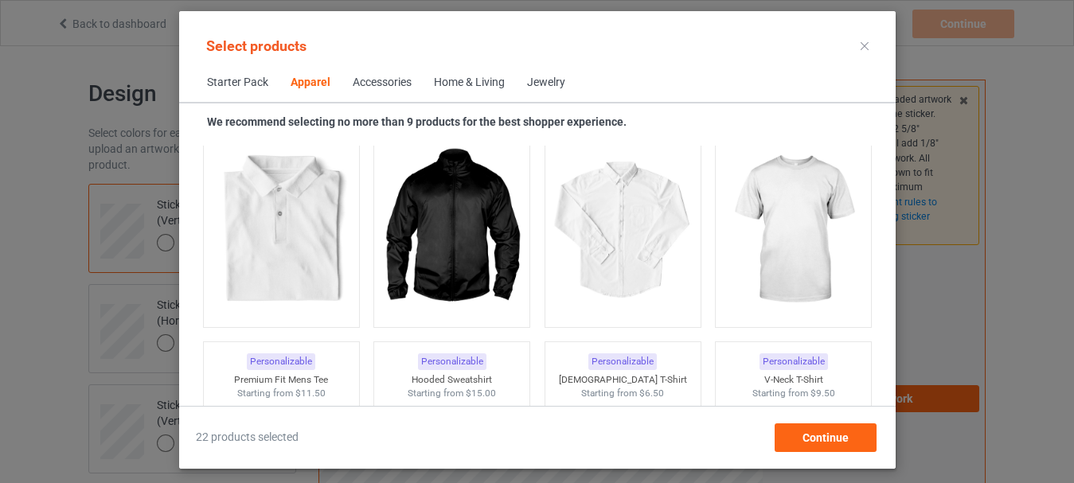
scroll to position [689, 0]
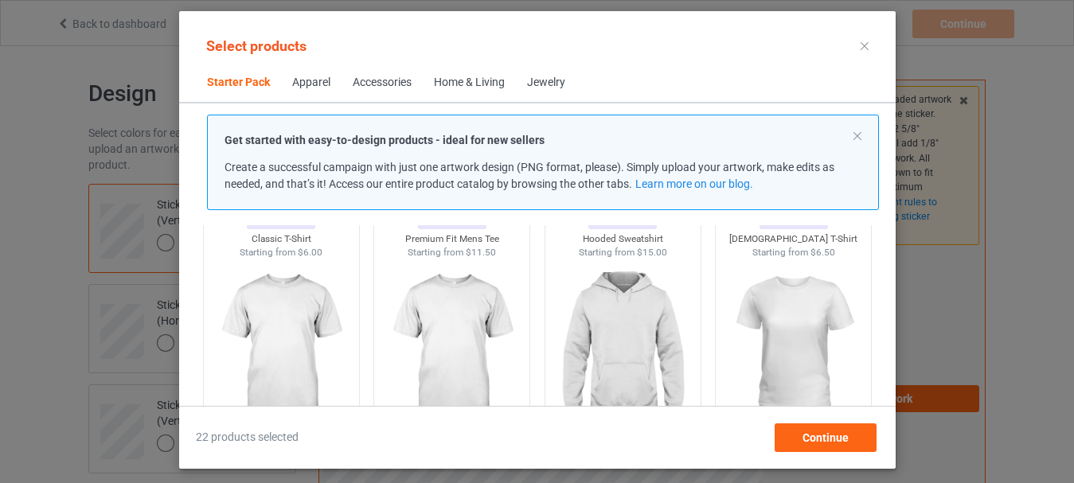
scroll to position [159, 0]
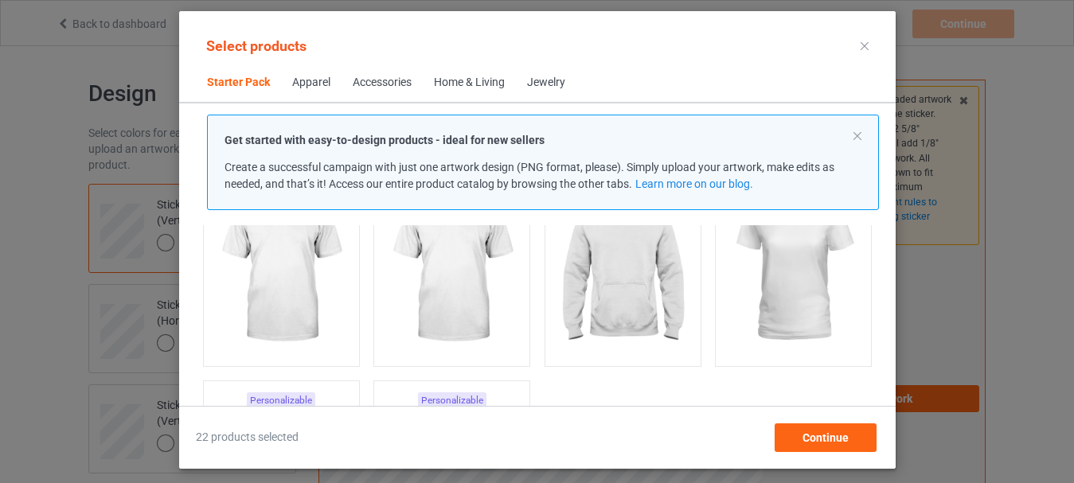
click at [861, 136] on div "Get started with easy-to-design products - ideal for new sellers Create a succe…" at bounding box center [543, 163] width 672 height 96
click at [859, 137] on button at bounding box center [857, 136] width 8 height 8
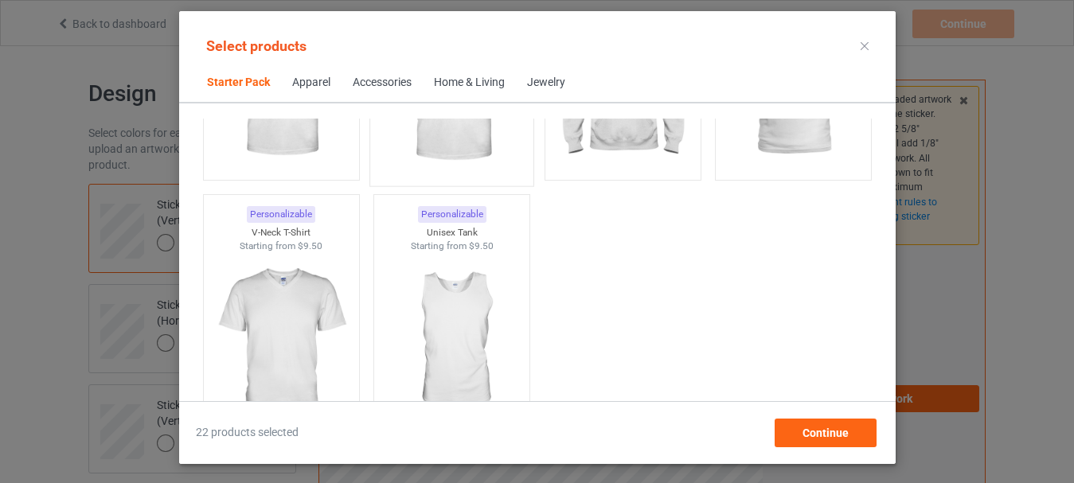
scroll to position [318, 0]
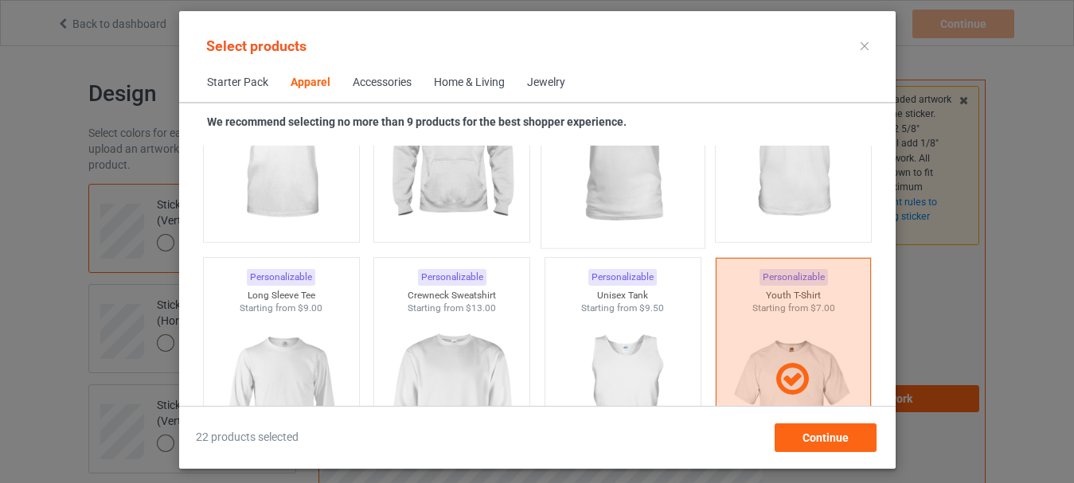
scroll to position [1115, 0]
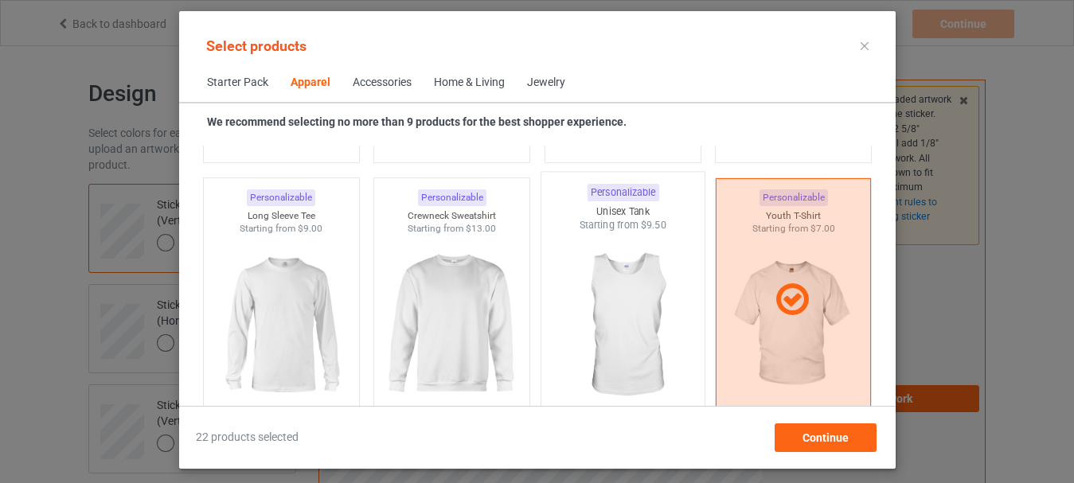
click at [609, 342] on img at bounding box center [623, 325] width 150 height 187
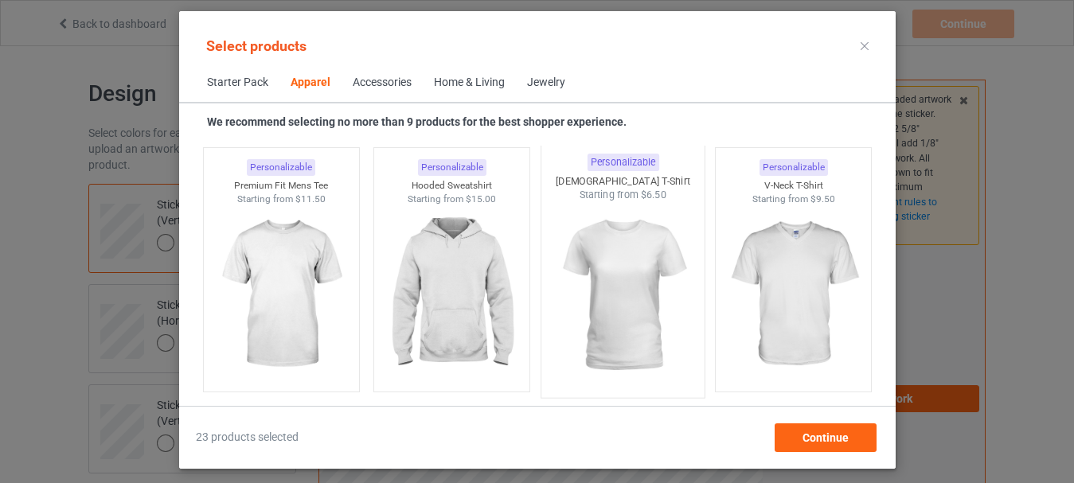
scroll to position [876, 0]
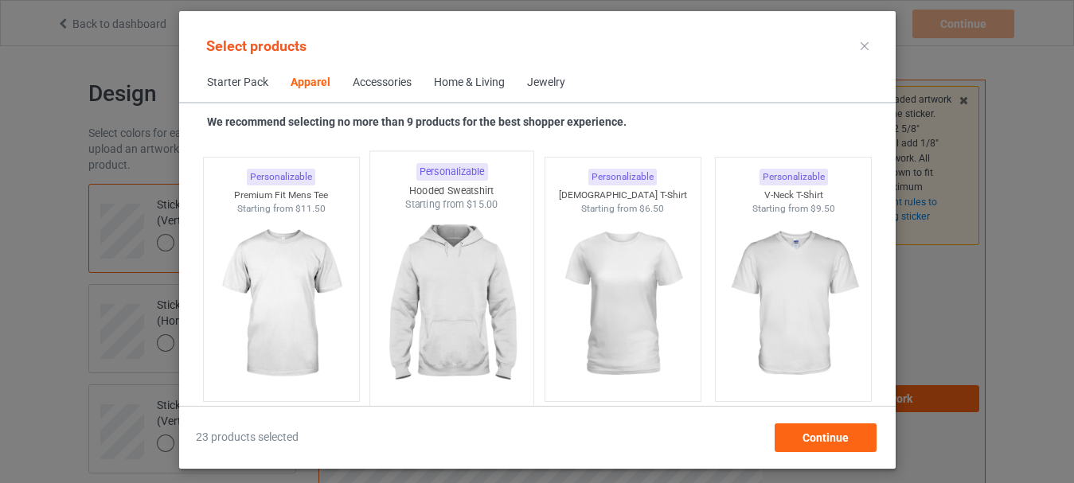
click at [490, 346] on img at bounding box center [452, 305] width 150 height 187
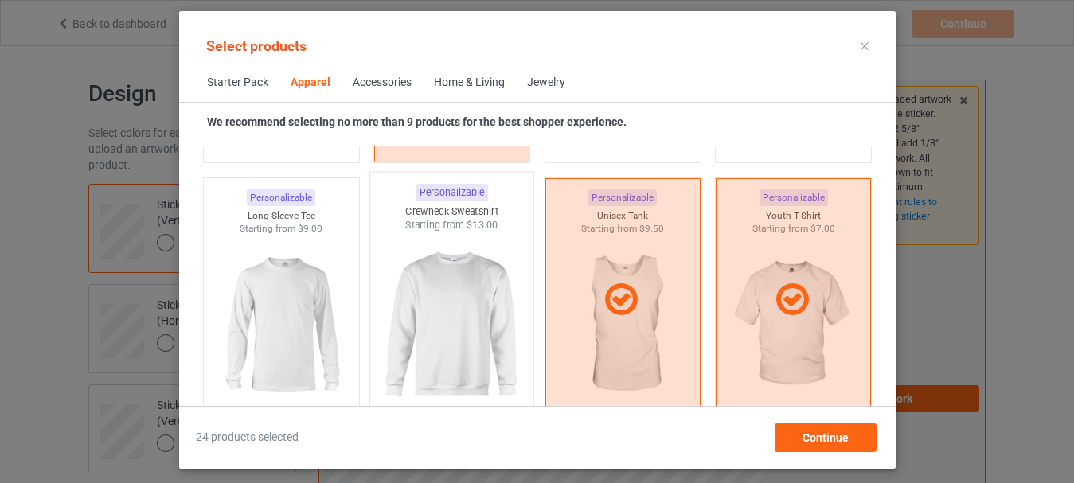
scroll to position [1194, 0]
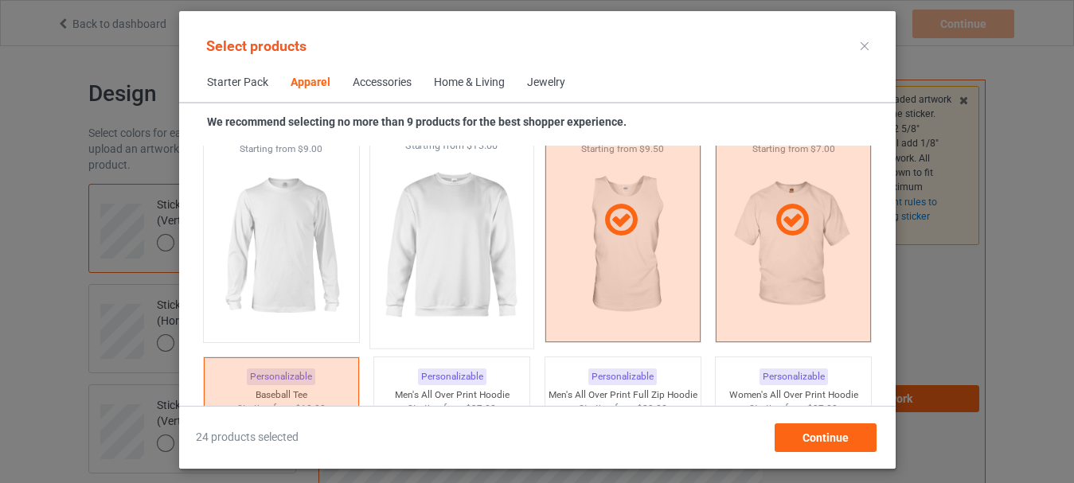
click at [451, 288] on img at bounding box center [452, 246] width 150 height 187
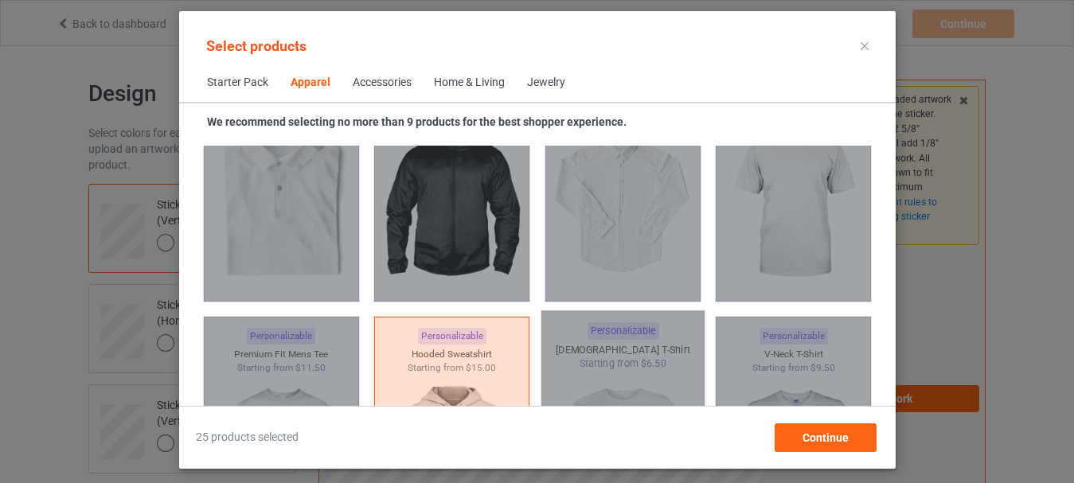
scroll to position [637, 0]
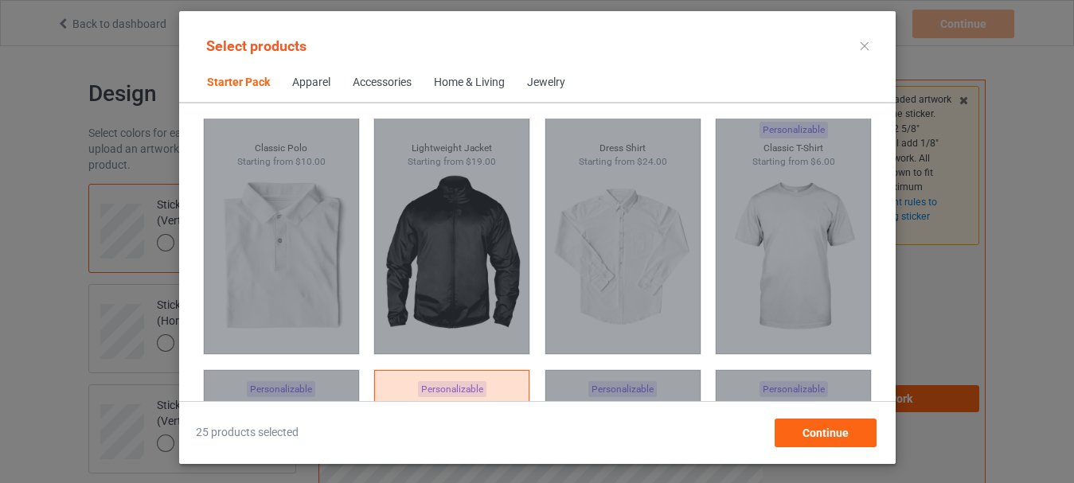
scroll to position [398, 0]
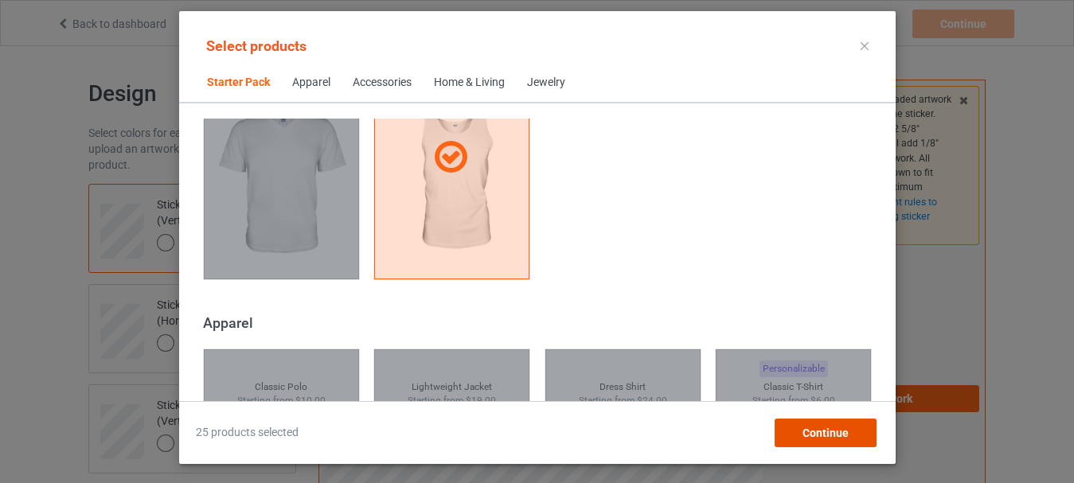
click at [822, 434] on span "Continue" at bounding box center [825, 433] width 46 height 13
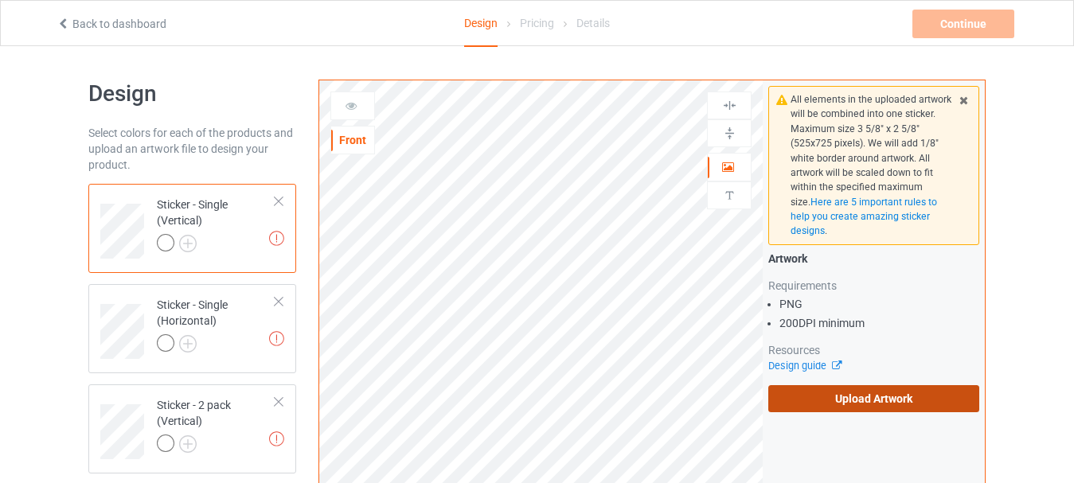
click at [836, 396] on label "Upload Artwork" at bounding box center [873, 398] width 211 height 27
click at [0, 0] on input "Upload Artwork" at bounding box center [0, 0] width 0 height 0
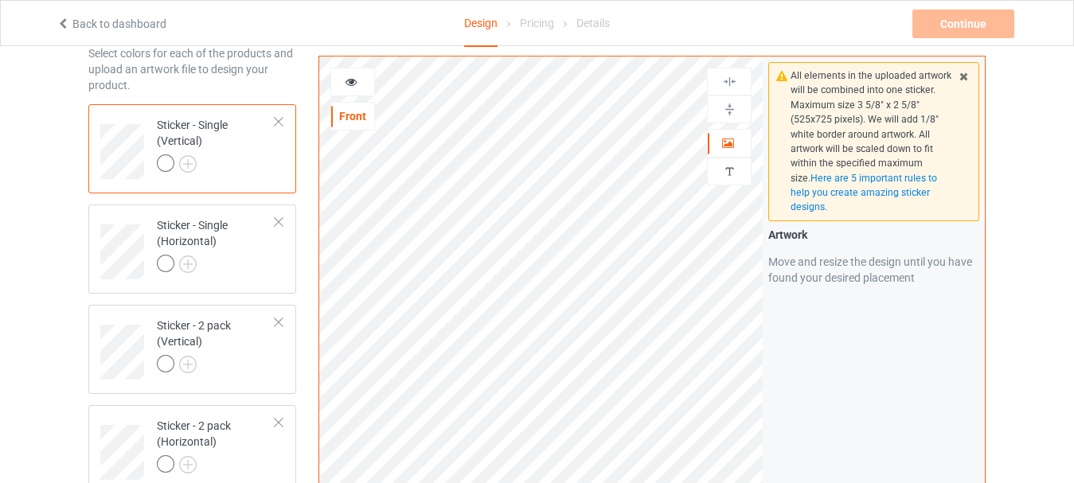
scroll to position [159, 0]
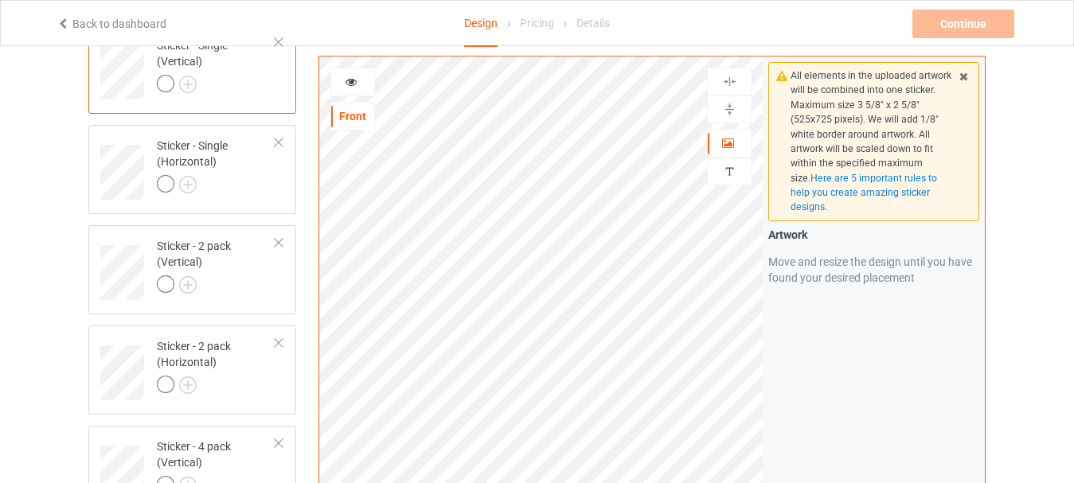
click at [728, 103] on img at bounding box center [729, 109] width 15 height 15
click at [728, 84] on img at bounding box center [729, 81] width 15 height 15
click at [966, 76] on icon at bounding box center [964, 73] width 14 height 11
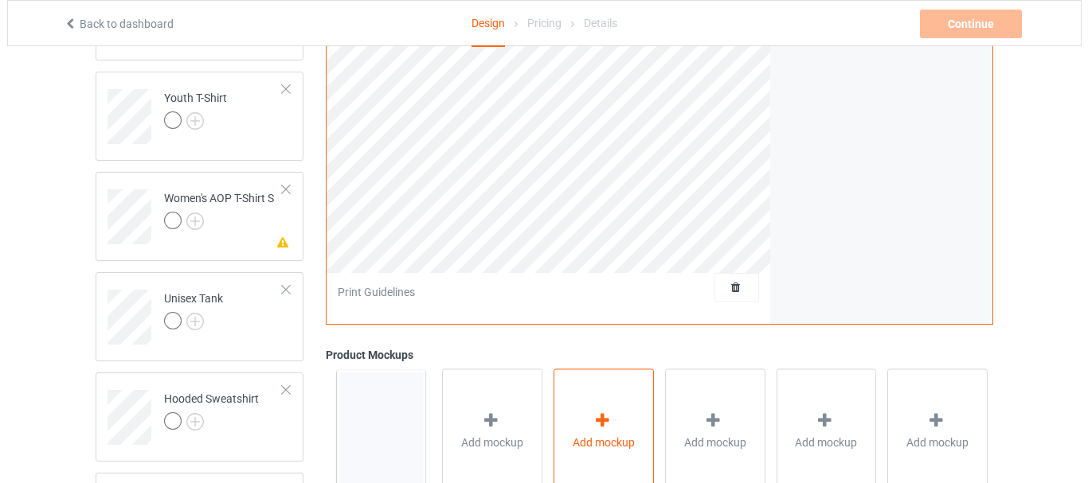
scroll to position [2146, 0]
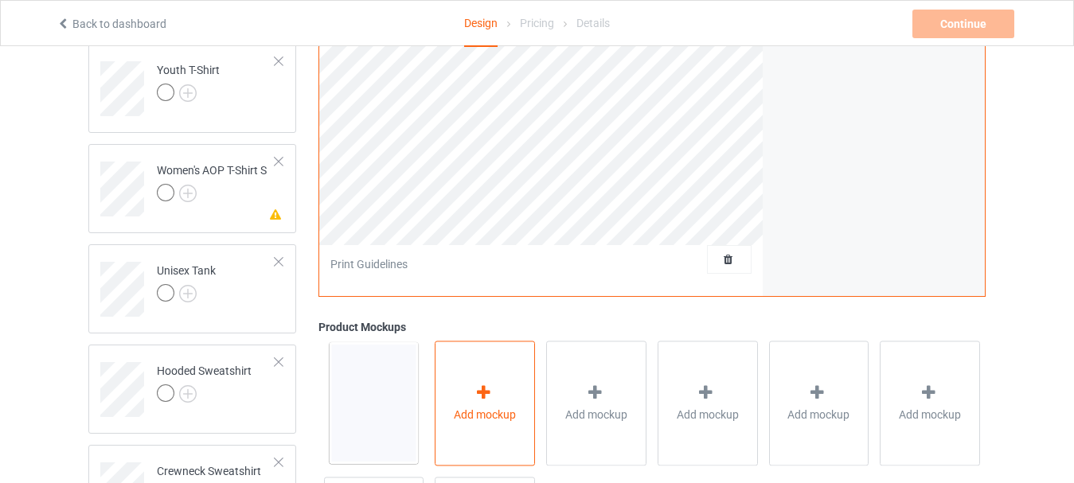
click at [522, 394] on div "Add mockup" at bounding box center [485, 404] width 100 height 125
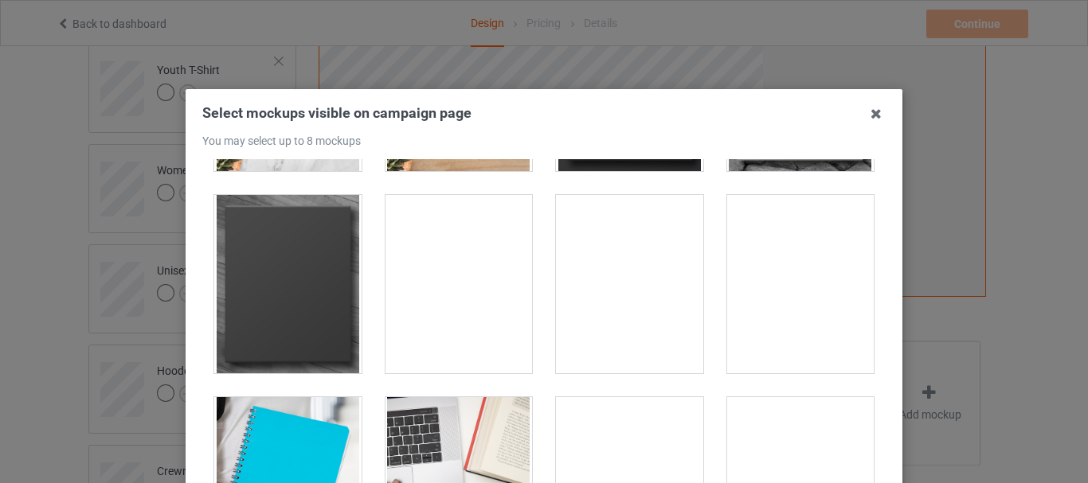
scroll to position [398, 0]
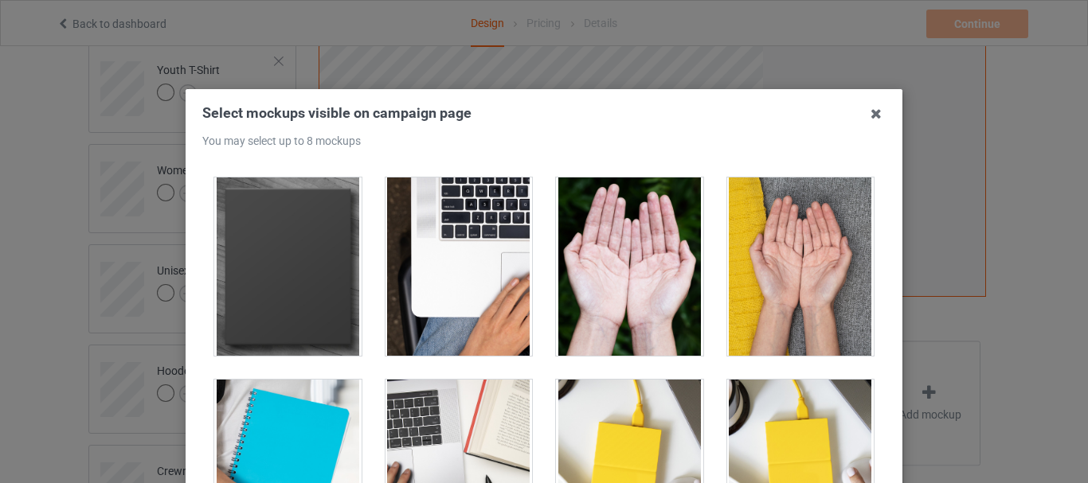
click at [293, 293] on div at bounding box center [287, 267] width 147 height 178
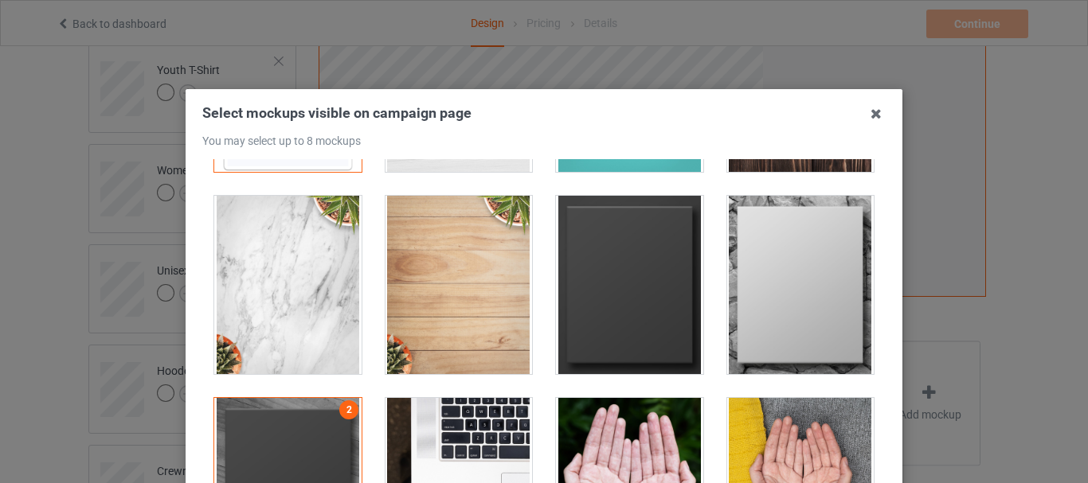
scroll to position [159, 0]
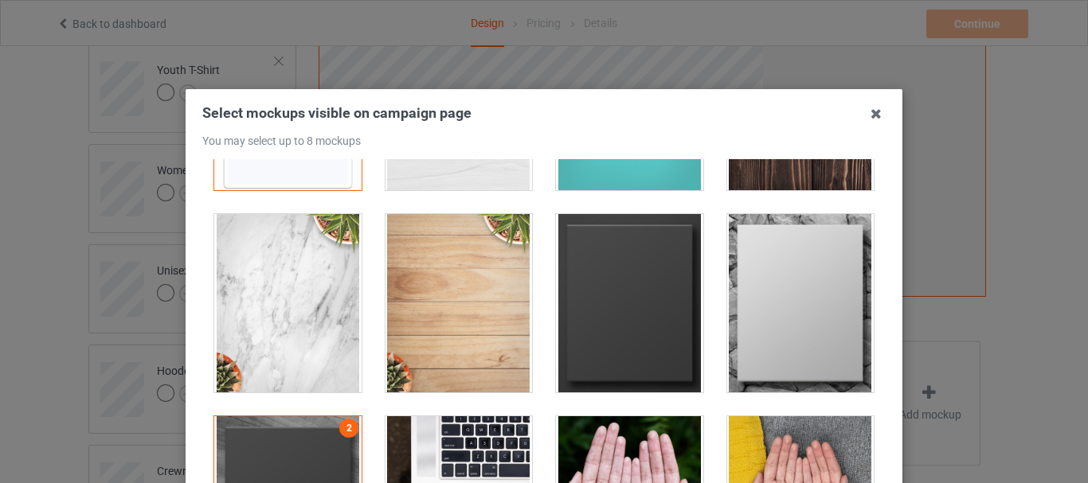
click at [610, 299] on div at bounding box center [629, 303] width 147 height 178
click at [766, 321] on div at bounding box center [800, 303] width 147 height 178
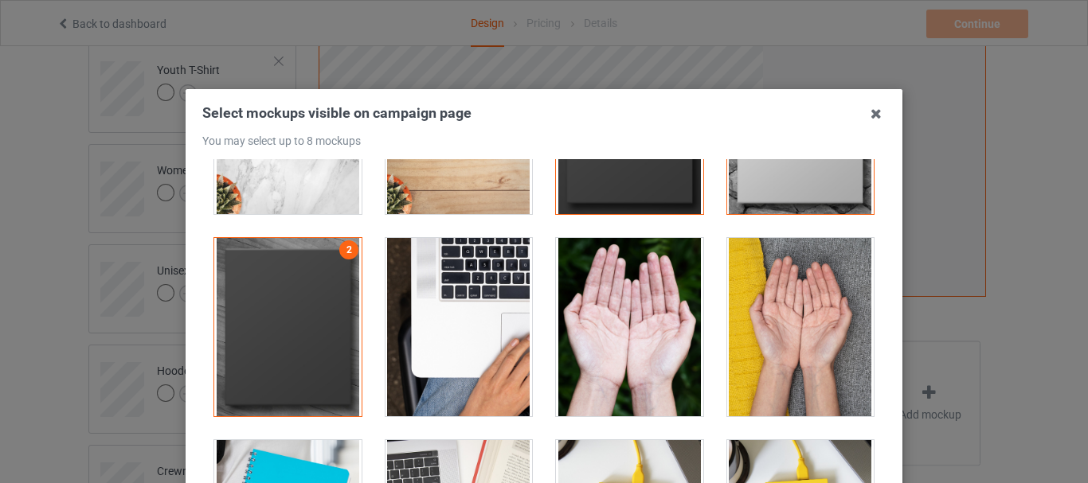
scroll to position [398, 0]
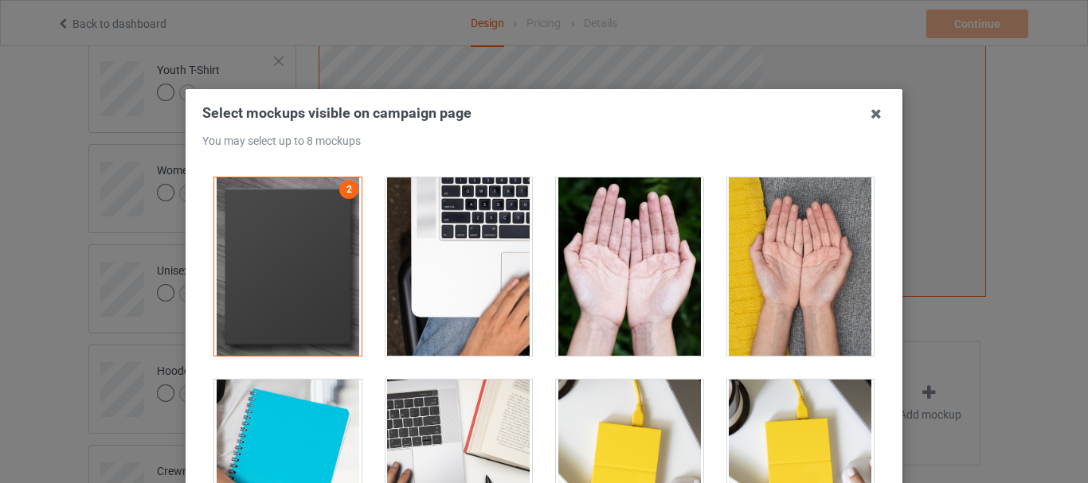
click at [502, 330] on div at bounding box center [458, 267] width 147 height 178
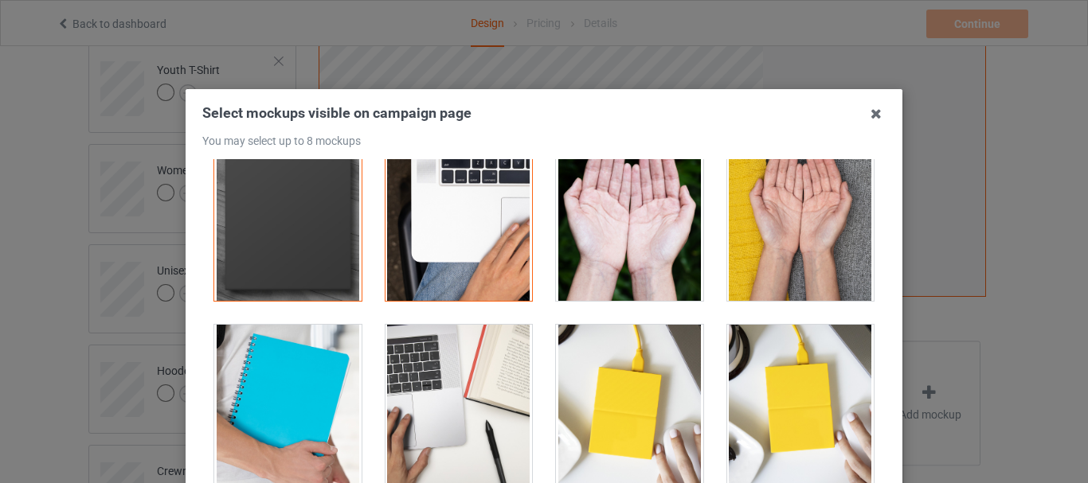
scroll to position [478, 0]
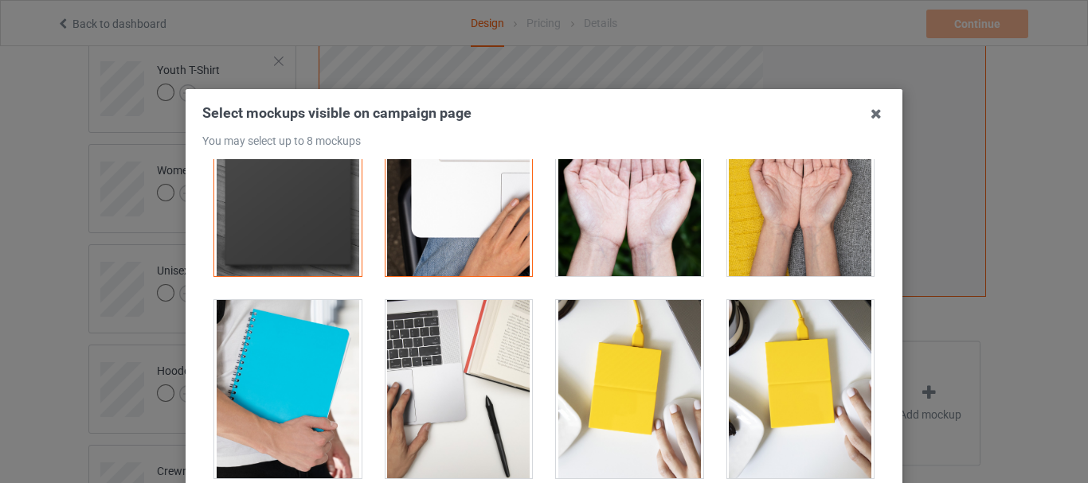
click at [469, 257] on div at bounding box center [458, 187] width 147 height 178
click at [603, 420] on div at bounding box center [629, 389] width 147 height 178
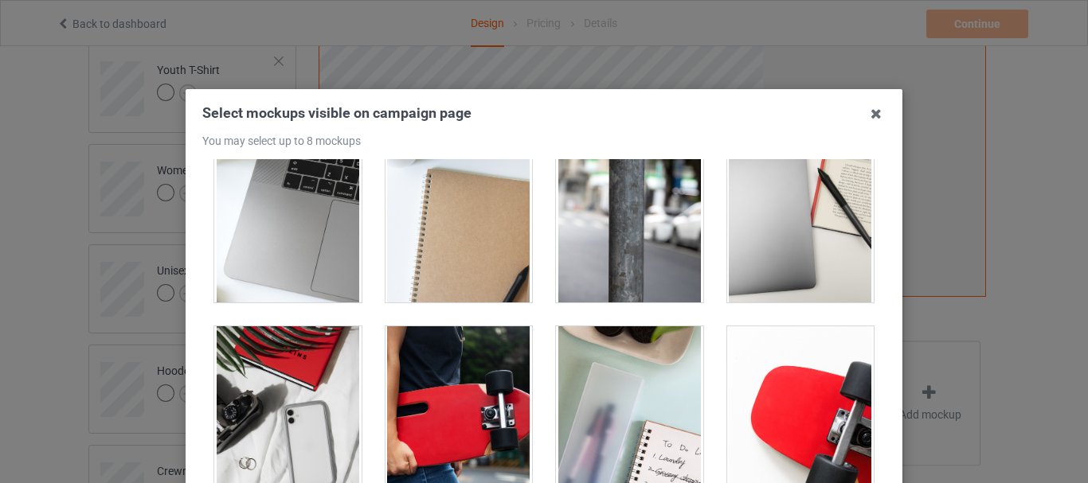
scroll to position [1035, 0]
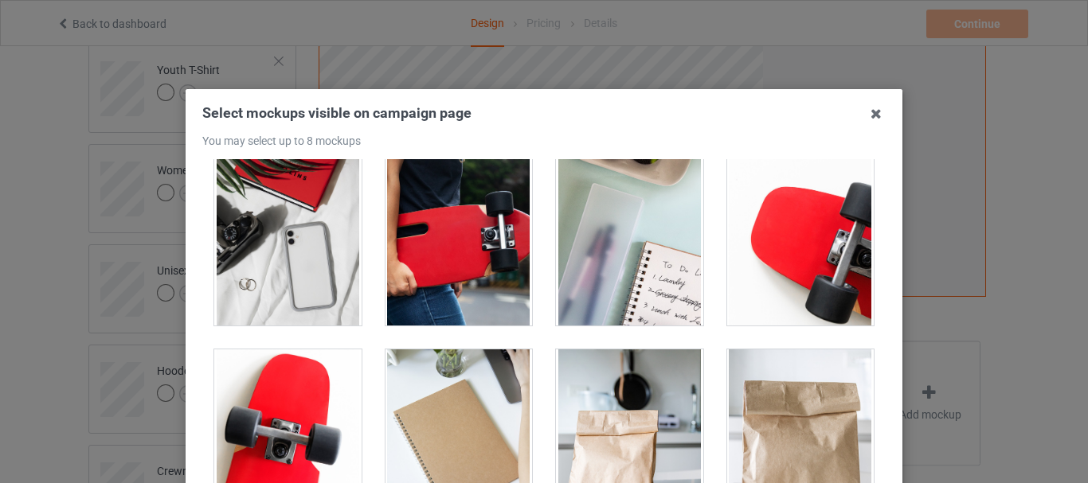
click at [746, 300] on div at bounding box center [800, 236] width 147 height 178
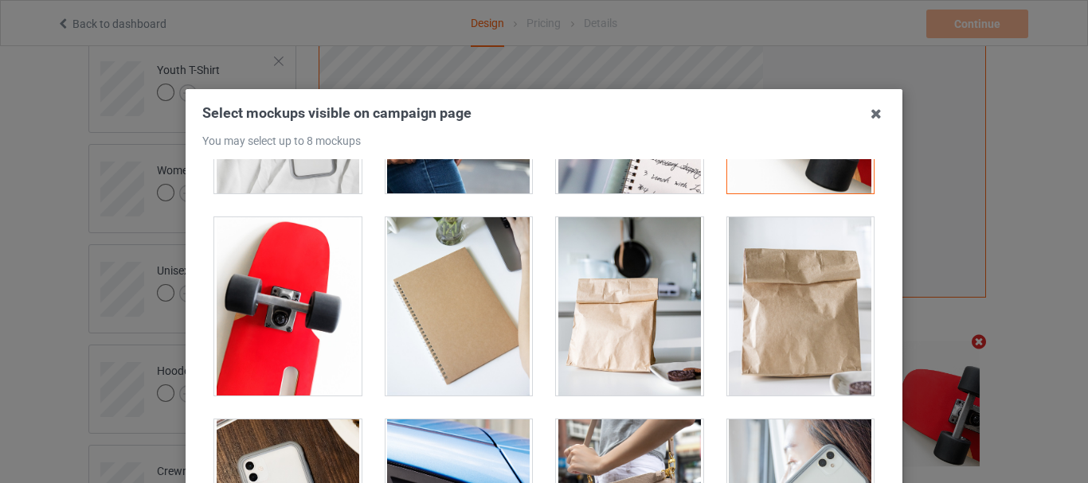
scroll to position [1274, 0]
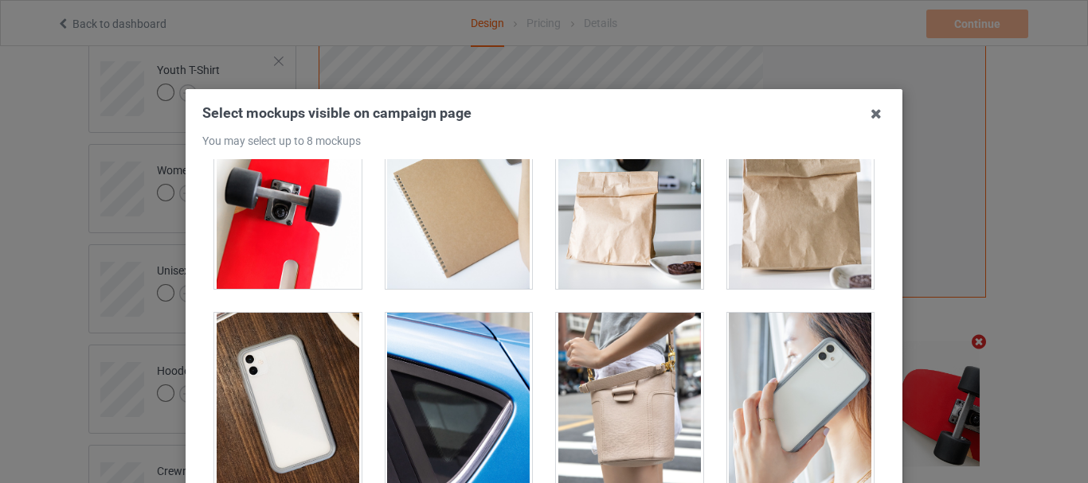
click at [284, 394] on div at bounding box center [287, 402] width 147 height 178
click at [457, 254] on div at bounding box center [458, 200] width 147 height 178
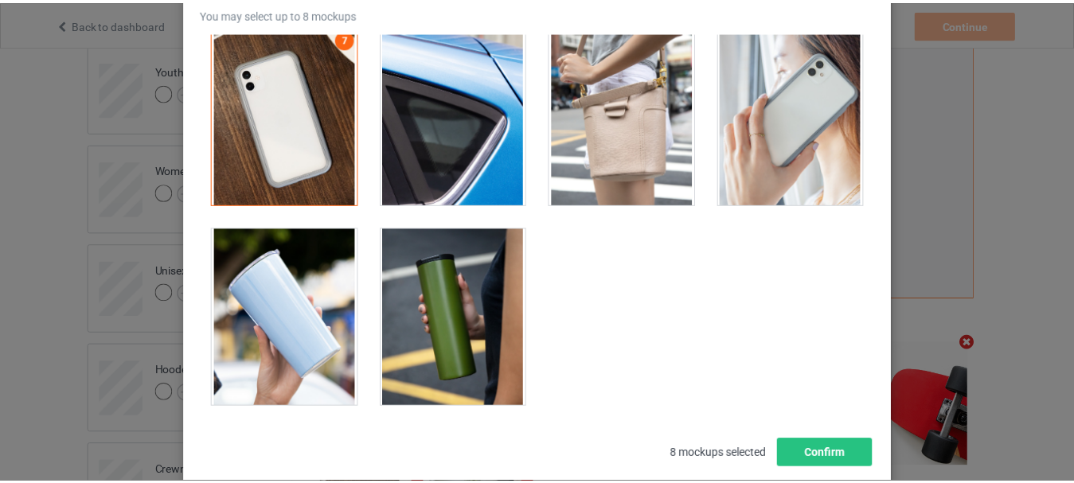
scroll to position [159, 0]
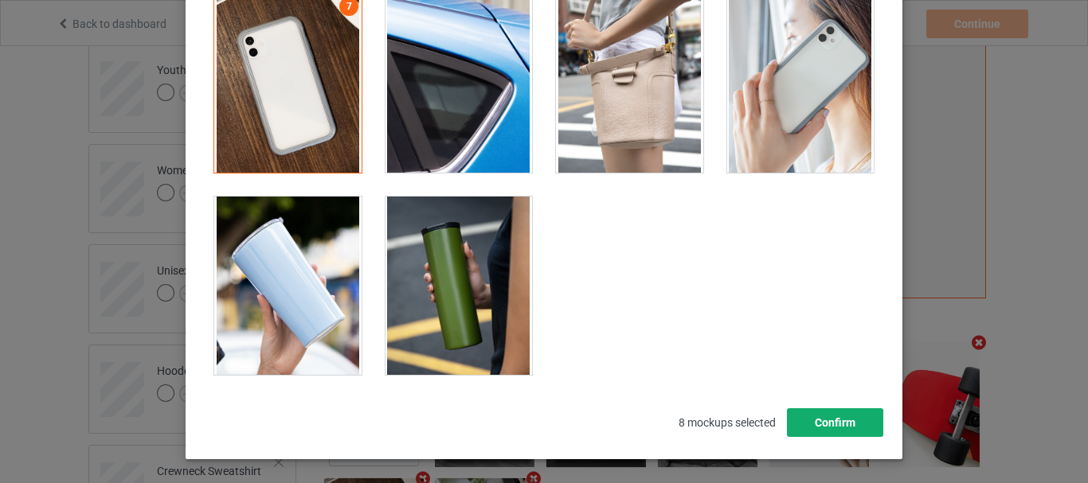
click at [800, 426] on button "Confirm" at bounding box center [835, 422] width 96 height 29
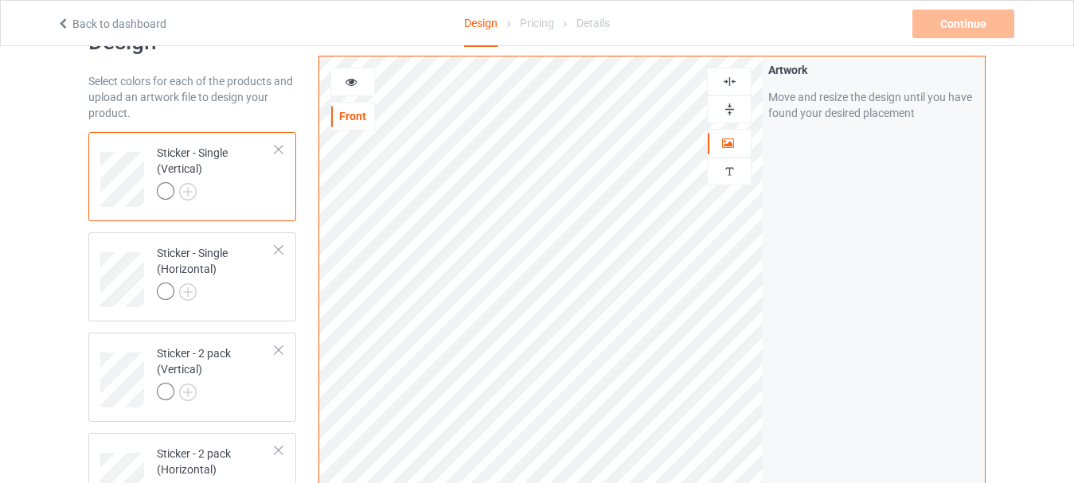
scroll to position [80, 0]
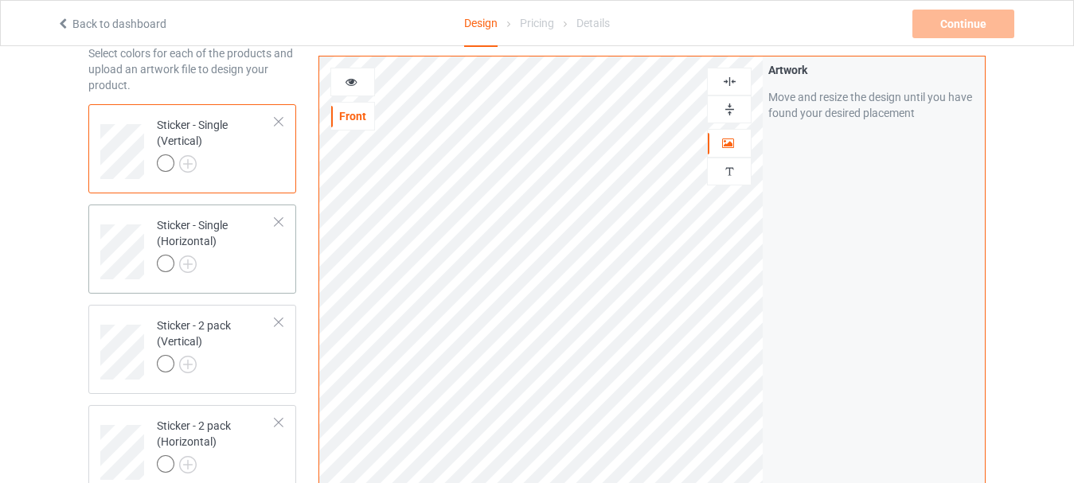
click at [234, 273] on div at bounding box center [216, 266] width 119 height 22
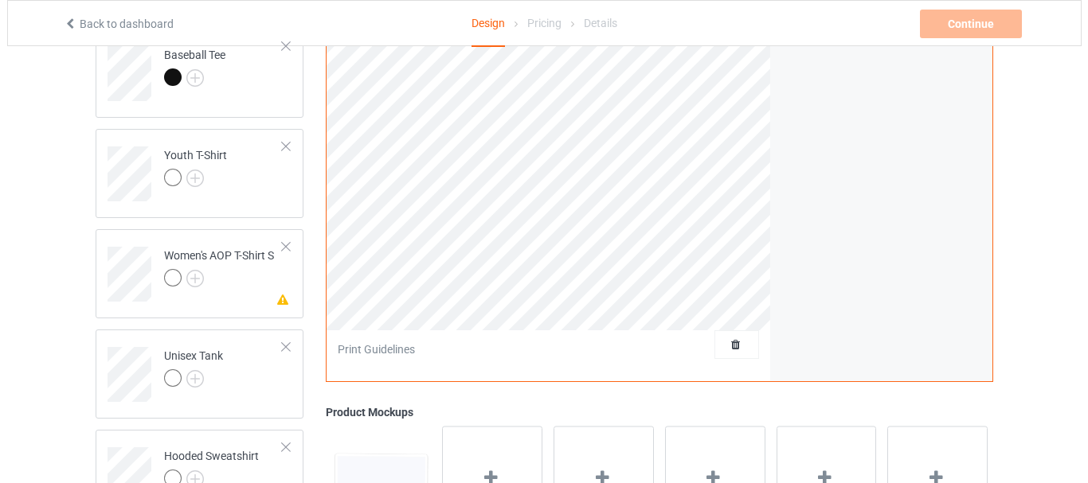
scroll to position [2229, 0]
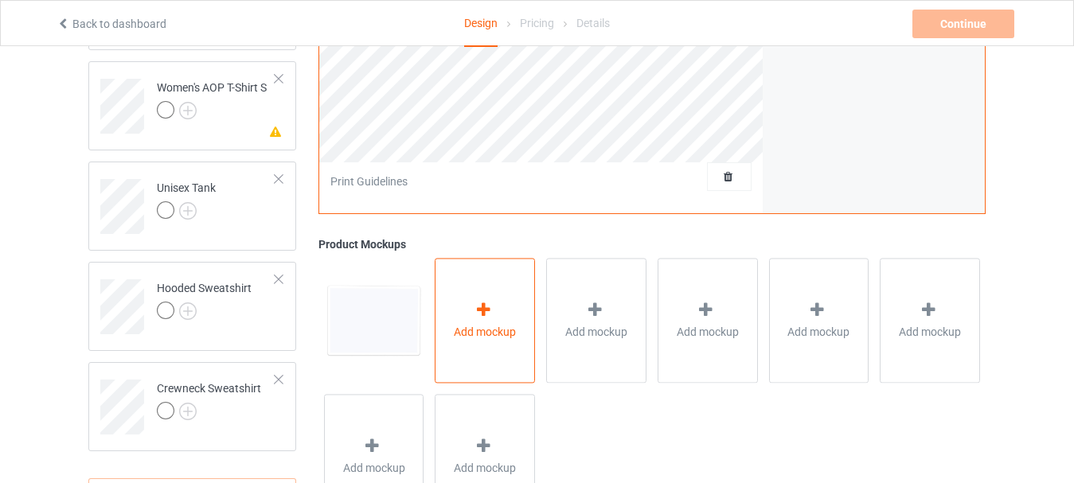
click at [499, 330] on span "Add mockup" at bounding box center [485, 332] width 62 height 16
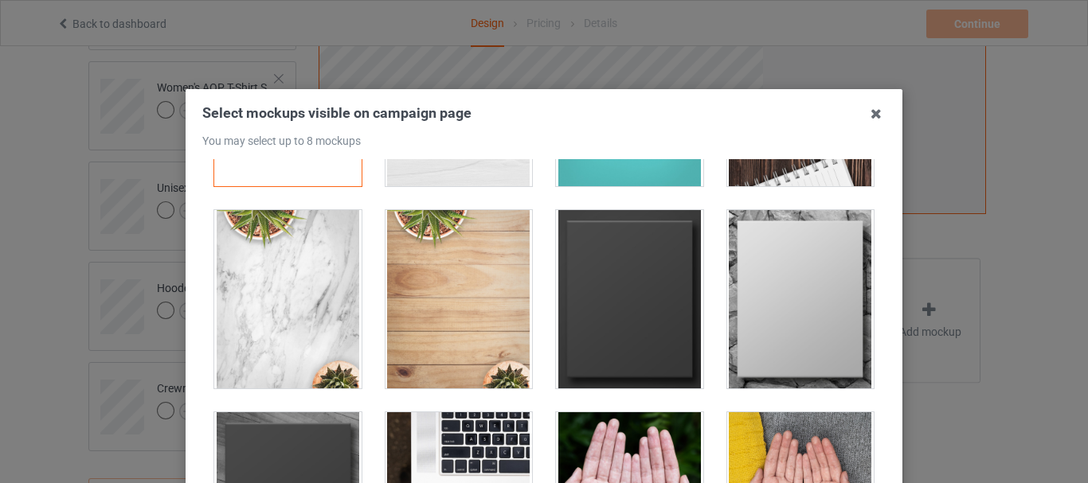
scroll to position [159, 0]
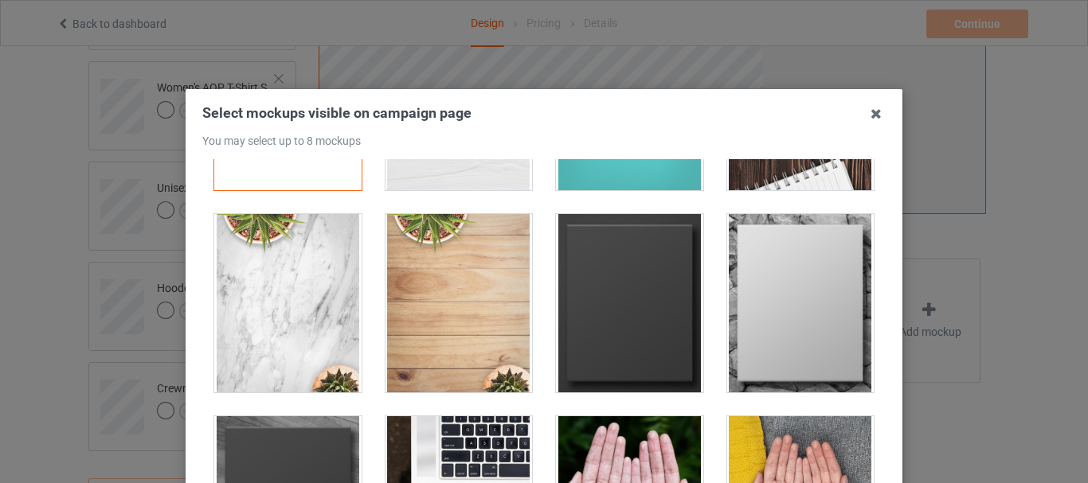
click at [605, 323] on div at bounding box center [629, 303] width 147 height 178
click at [765, 350] on div at bounding box center [800, 303] width 147 height 178
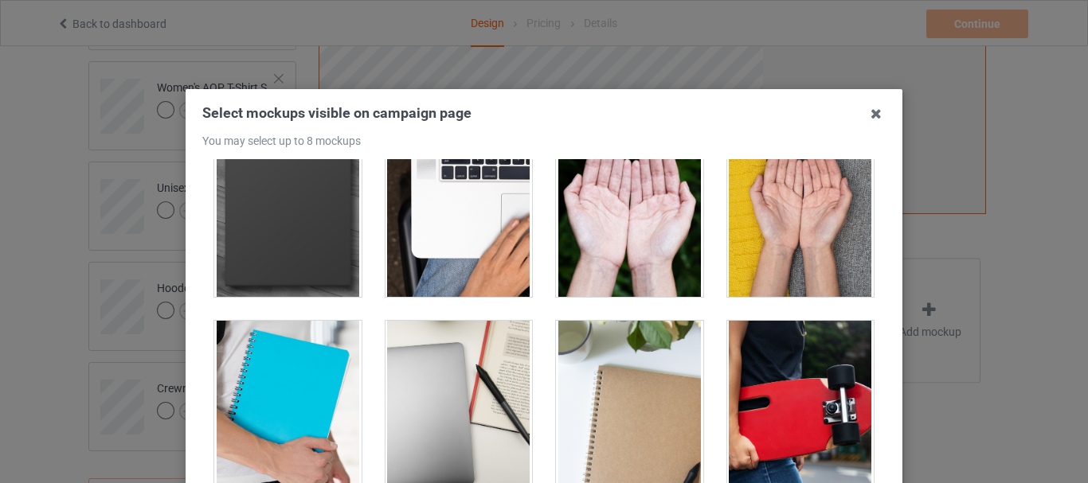
scroll to position [478, 0]
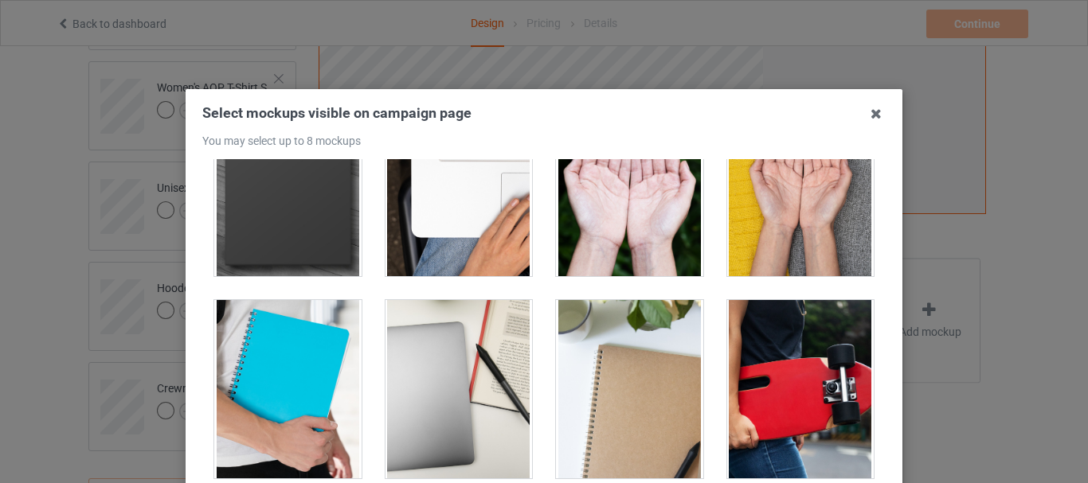
click at [612, 371] on div at bounding box center [629, 389] width 147 height 178
click at [463, 397] on div at bounding box center [458, 389] width 147 height 178
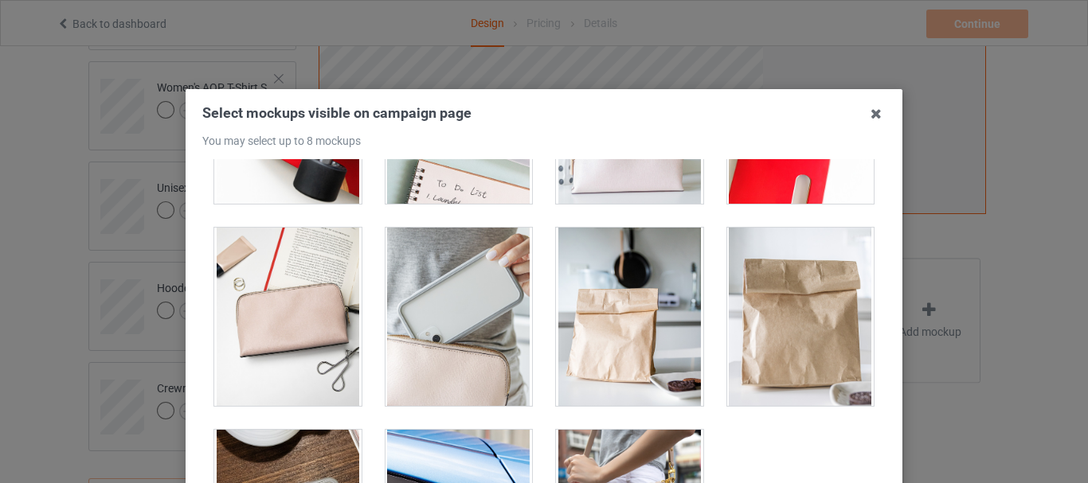
scroll to position [955, 0]
click at [326, 357] on div at bounding box center [287, 316] width 147 height 178
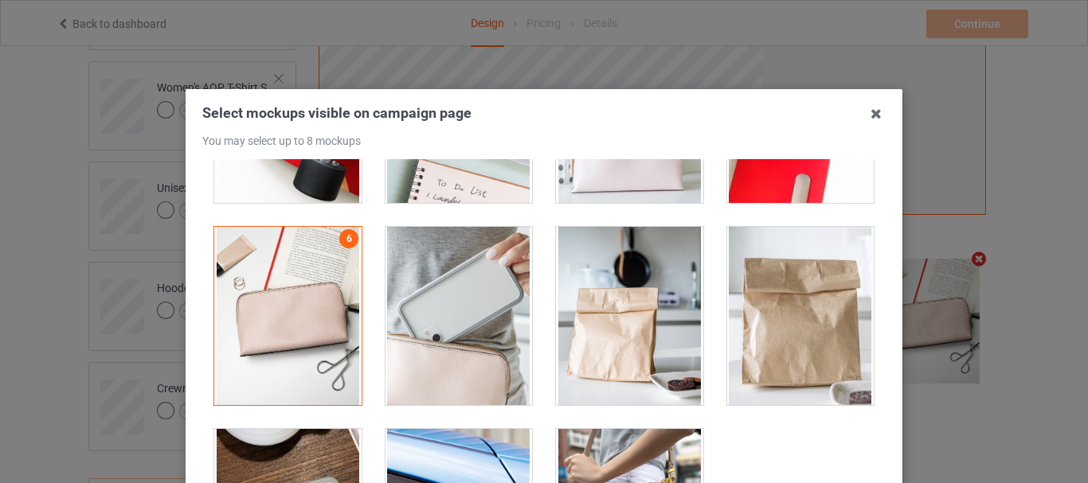
click at [436, 377] on div at bounding box center [458, 316] width 147 height 178
click at [438, 377] on div at bounding box center [458, 316] width 147 height 178
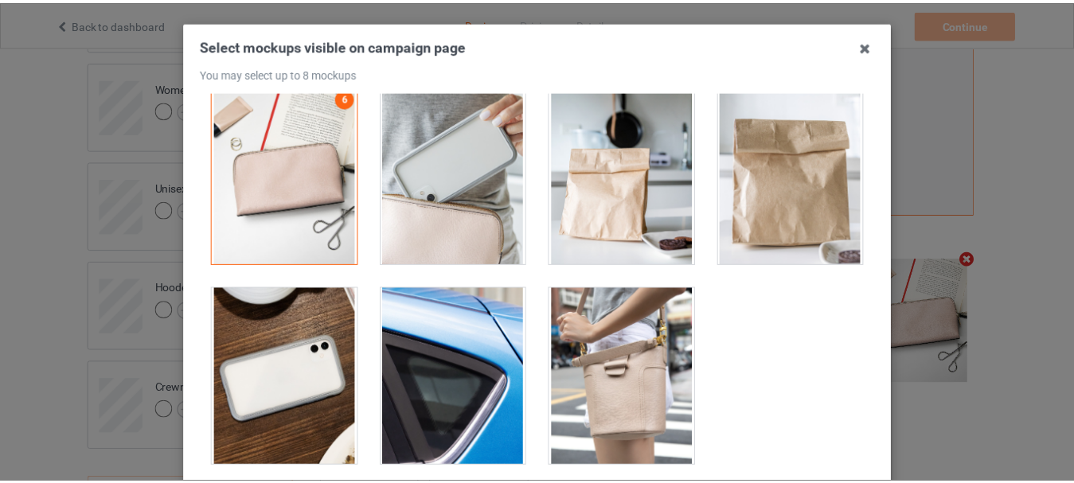
scroll to position [159, 0]
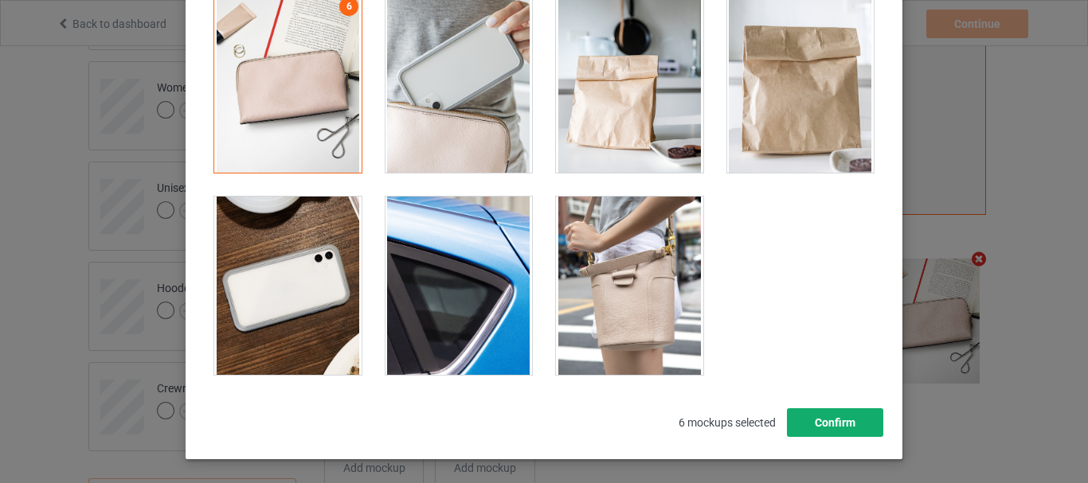
click at [810, 416] on button "Confirm" at bounding box center [835, 422] width 96 height 29
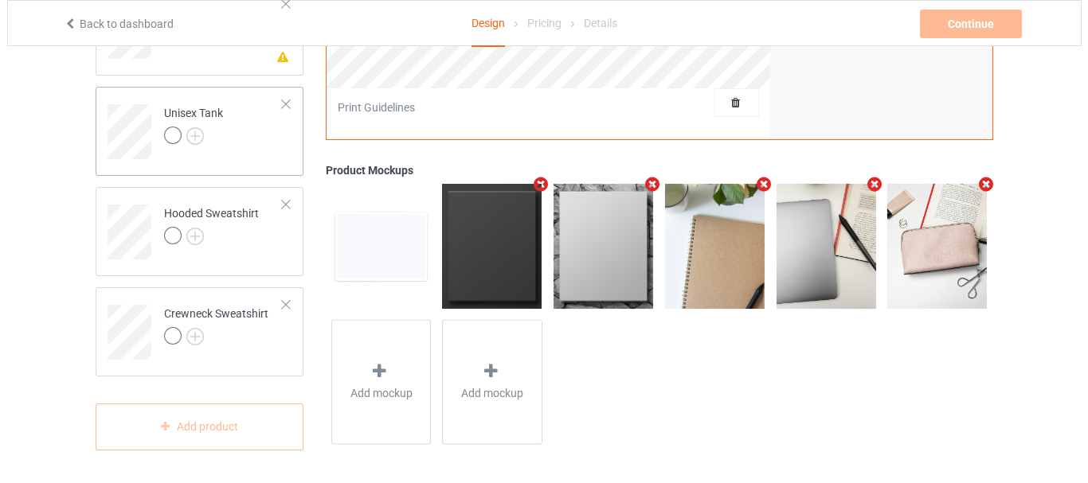
scroll to position [2306, 0]
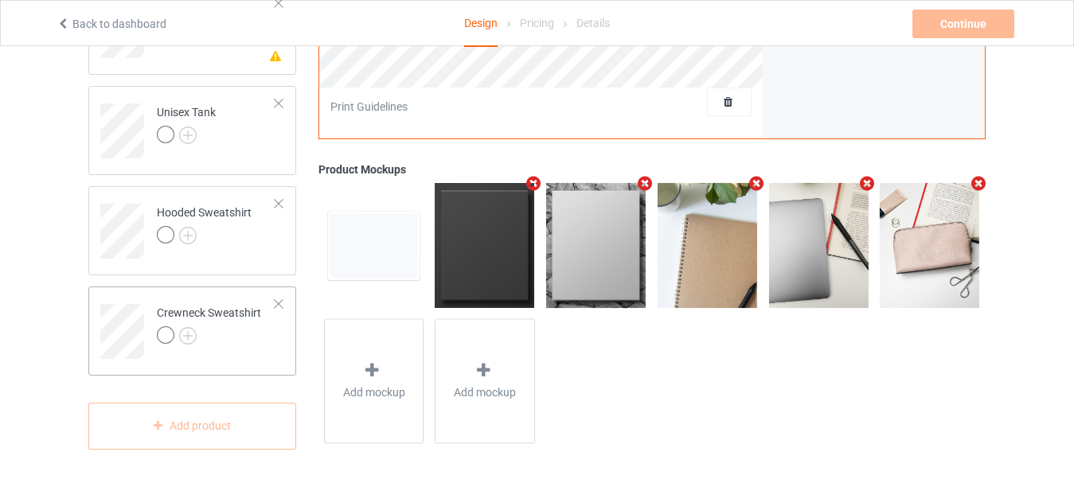
click at [234, 322] on div "Crewneck Sweatshirt" at bounding box center [209, 324] width 104 height 38
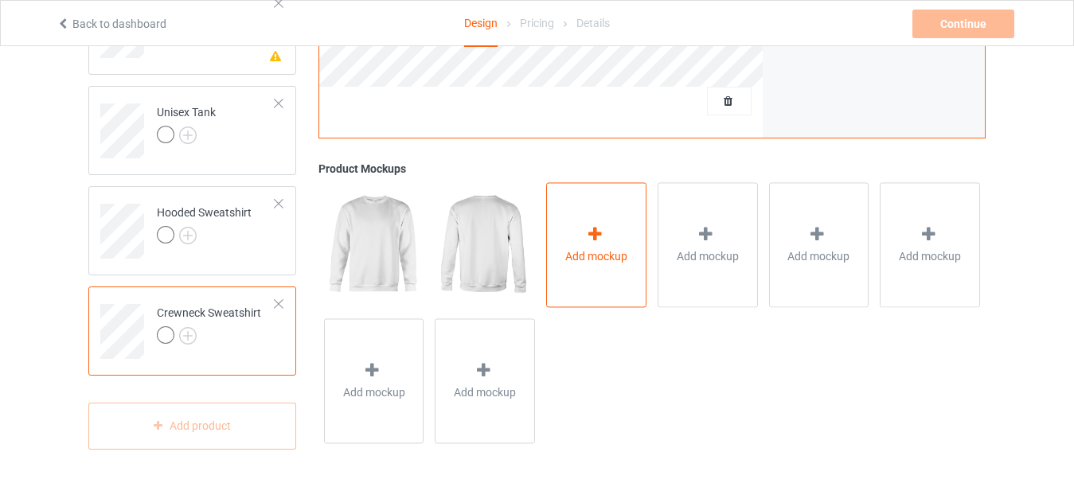
click at [593, 272] on div "Add mockup" at bounding box center [596, 245] width 100 height 125
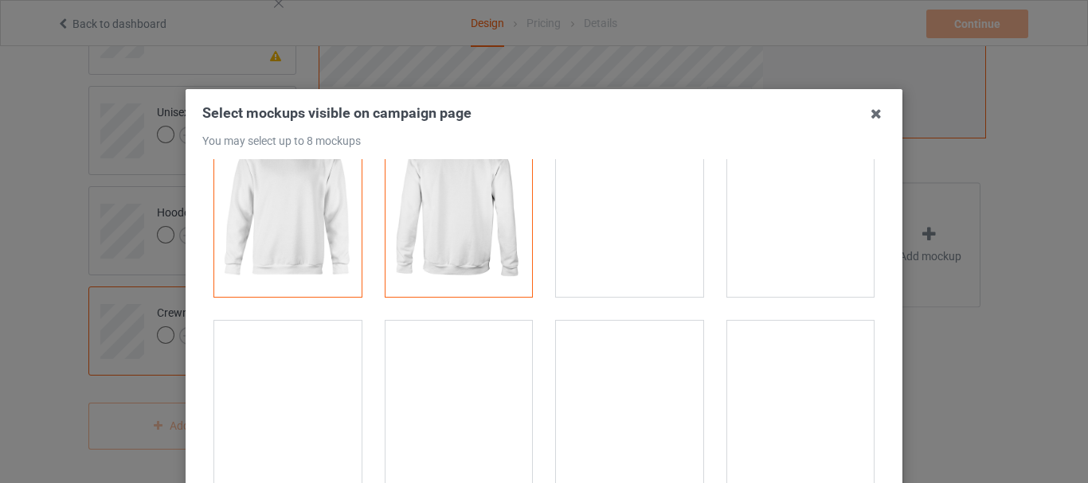
scroll to position [80, 0]
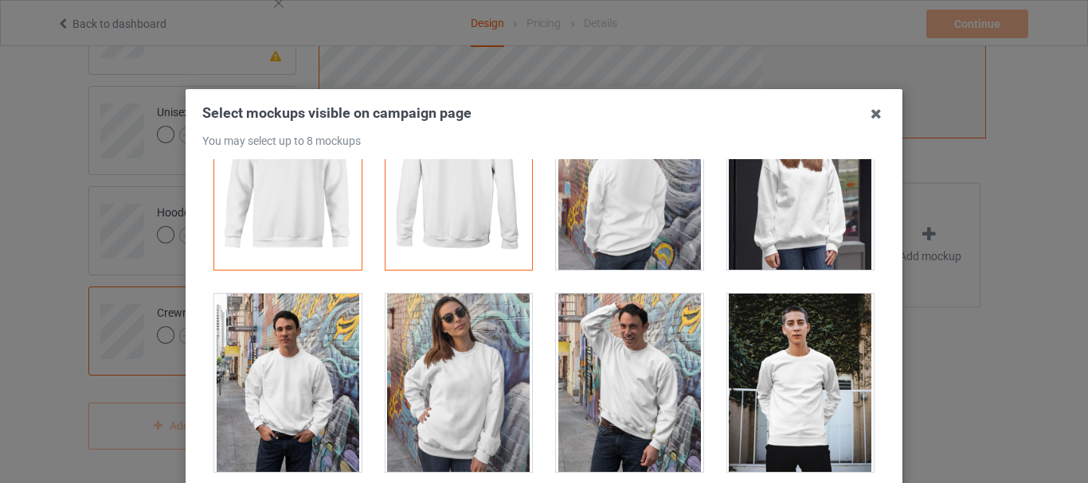
click at [467, 408] on div at bounding box center [458, 383] width 147 height 178
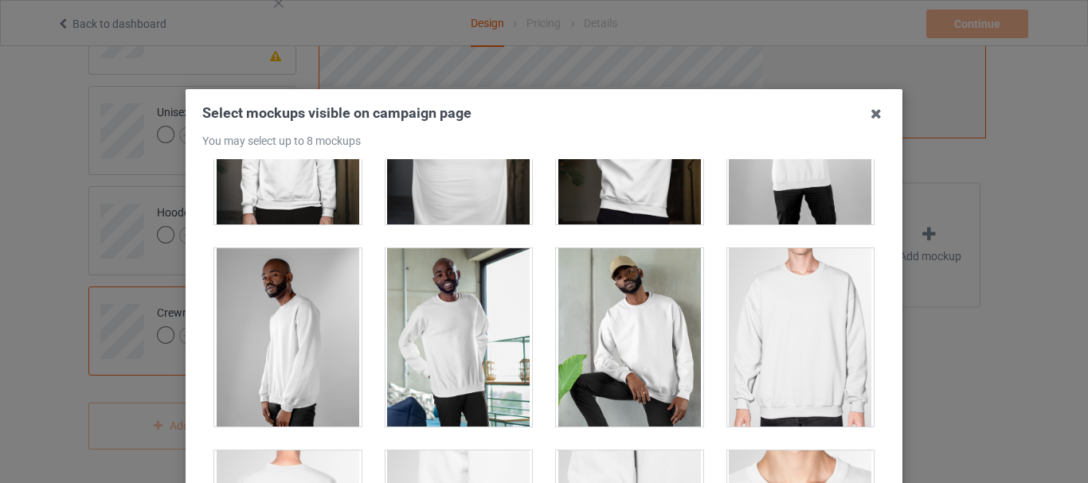
scroll to position [557, 0]
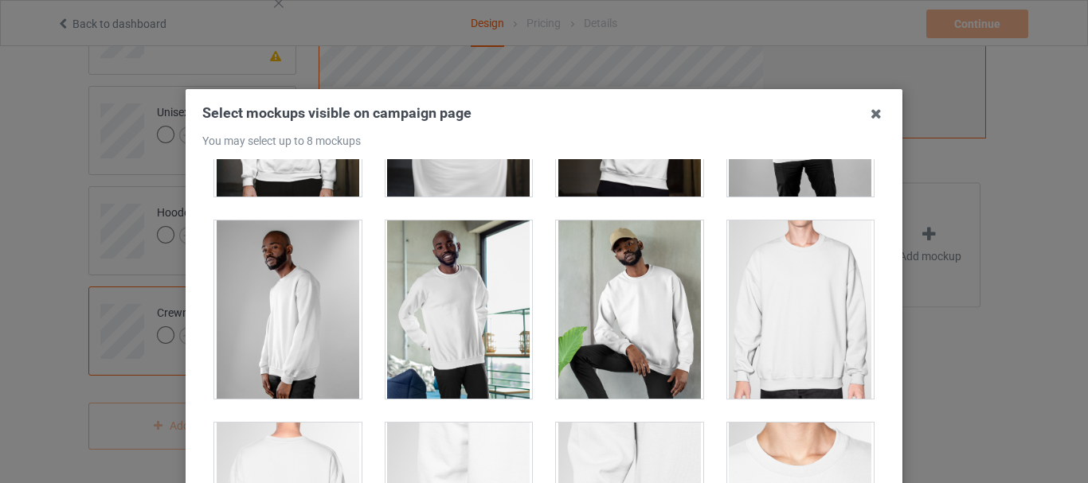
click at [752, 344] on div at bounding box center [800, 310] width 147 height 178
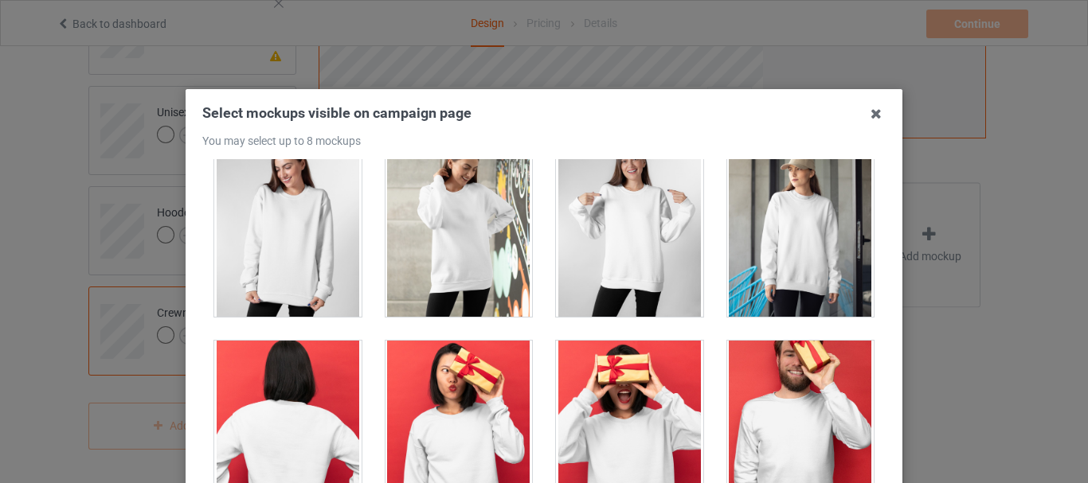
scroll to position [1274, 0]
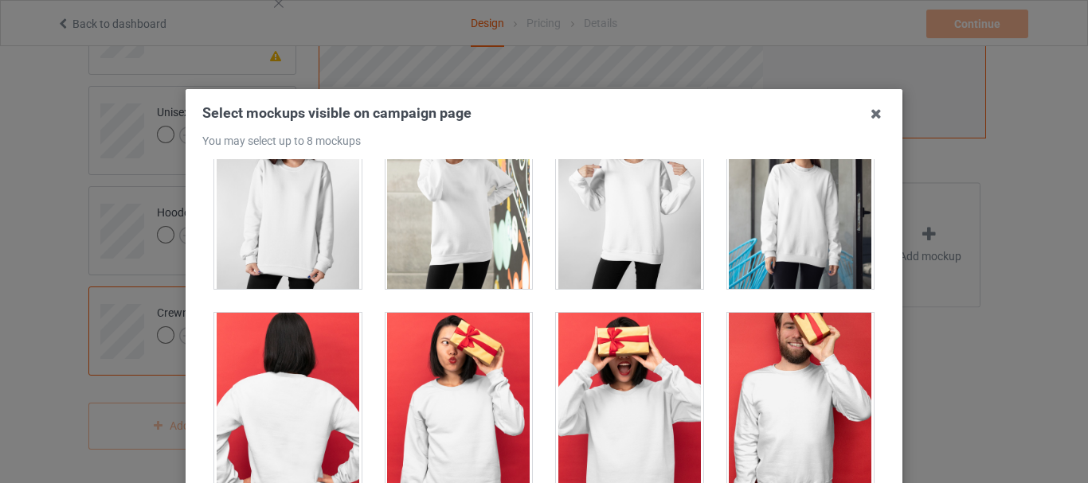
click at [631, 253] on div at bounding box center [629, 200] width 147 height 178
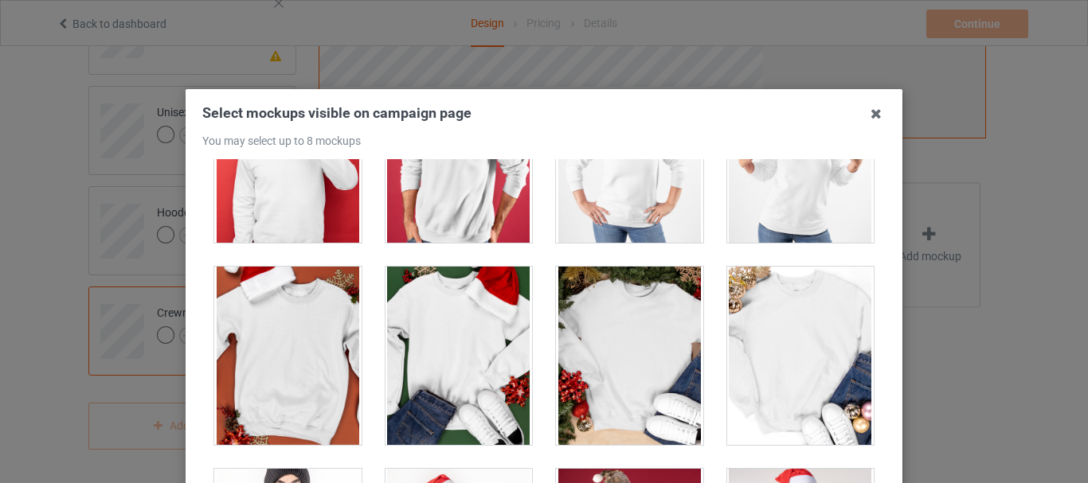
scroll to position [1752, 0]
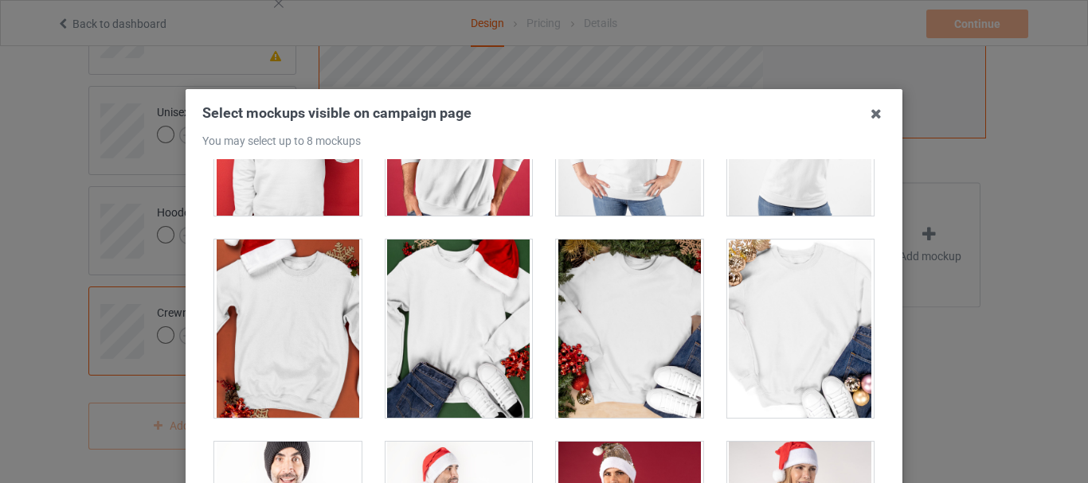
click at [256, 342] on div at bounding box center [287, 329] width 147 height 178
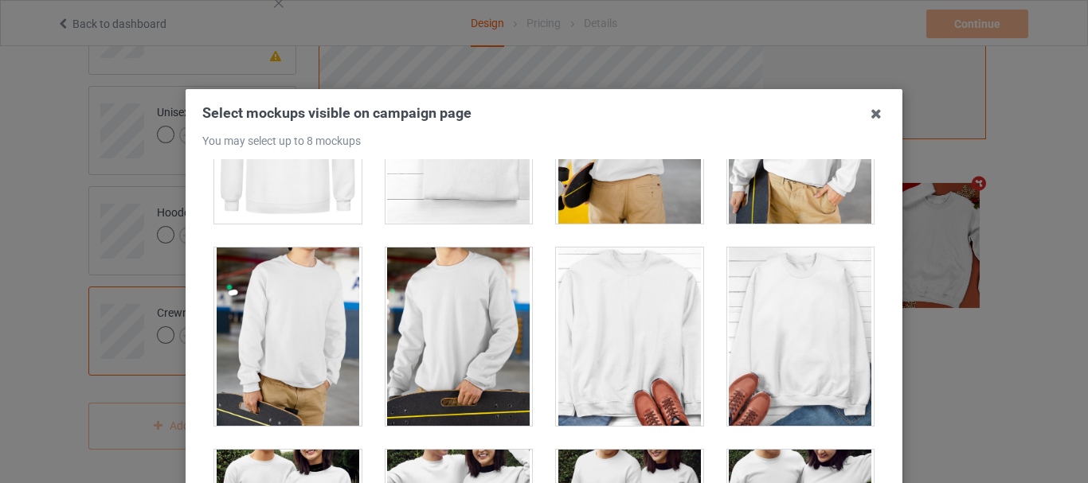
scroll to position [4618, 0]
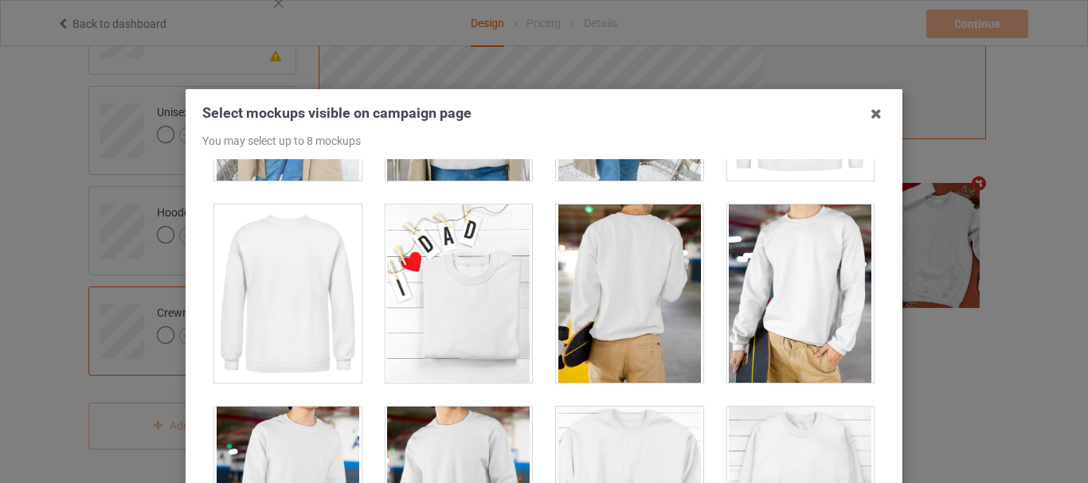
click at [447, 291] on div at bounding box center [458, 294] width 147 height 178
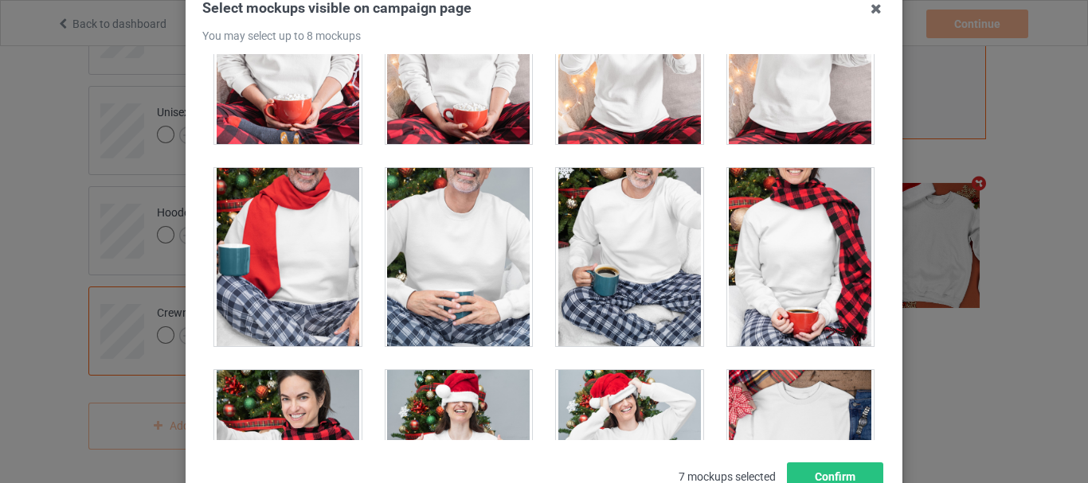
scroll to position [225, 0]
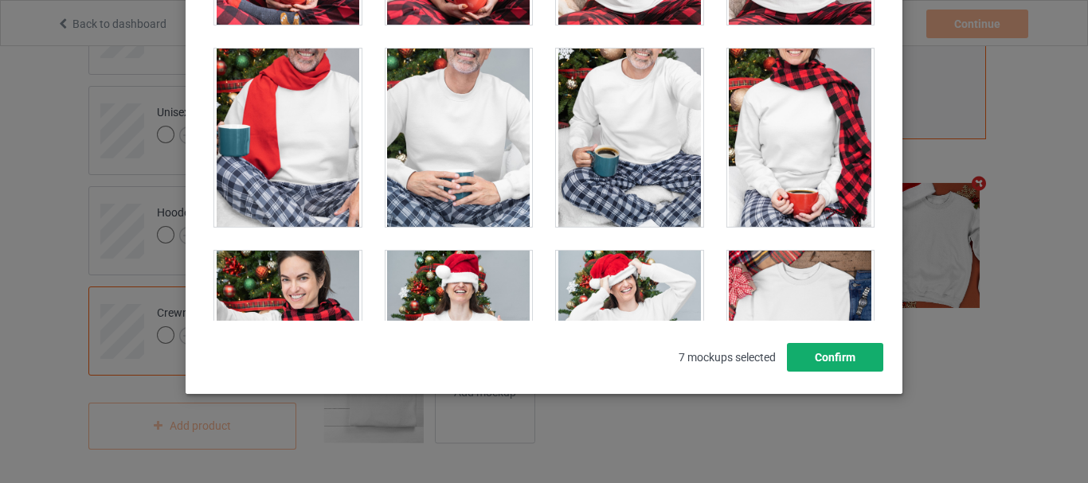
click at [827, 355] on button "Confirm" at bounding box center [835, 357] width 96 height 29
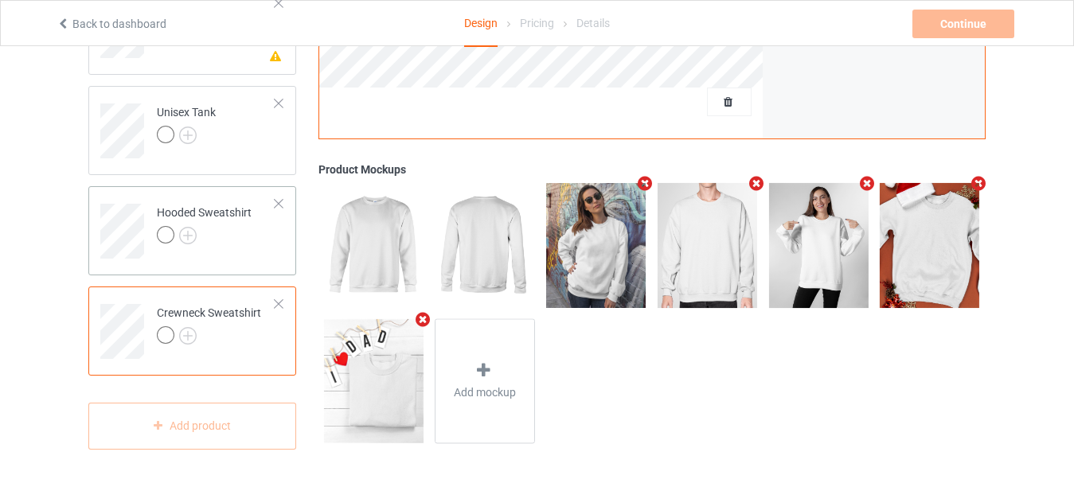
click at [210, 237] on div at bounding box center [204, 237] width 95 height 22
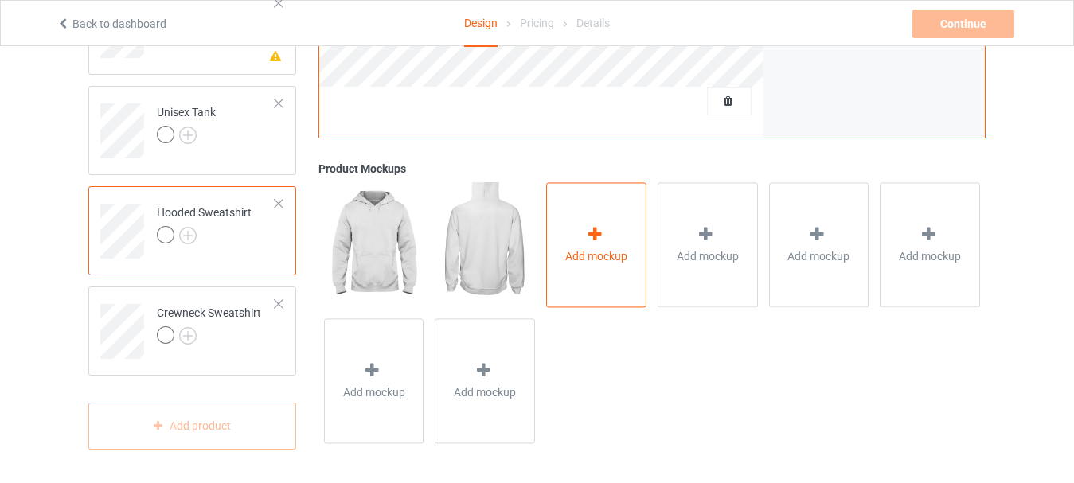
click at [572, 258] on span "Add mockup" at bounding box center [596, 256] width 62 height 16
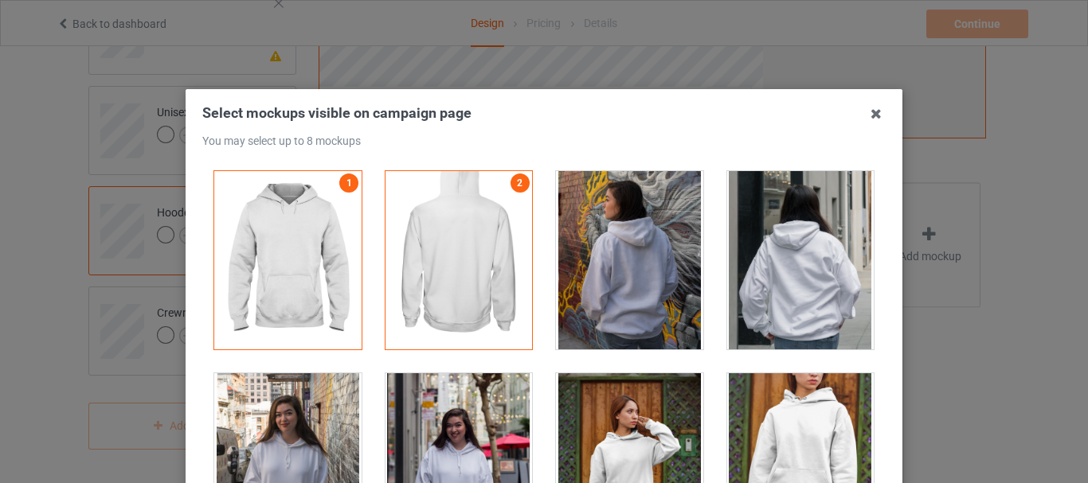
click at [756, 324] on div at bounding box center [800, 260] width 147 height 178
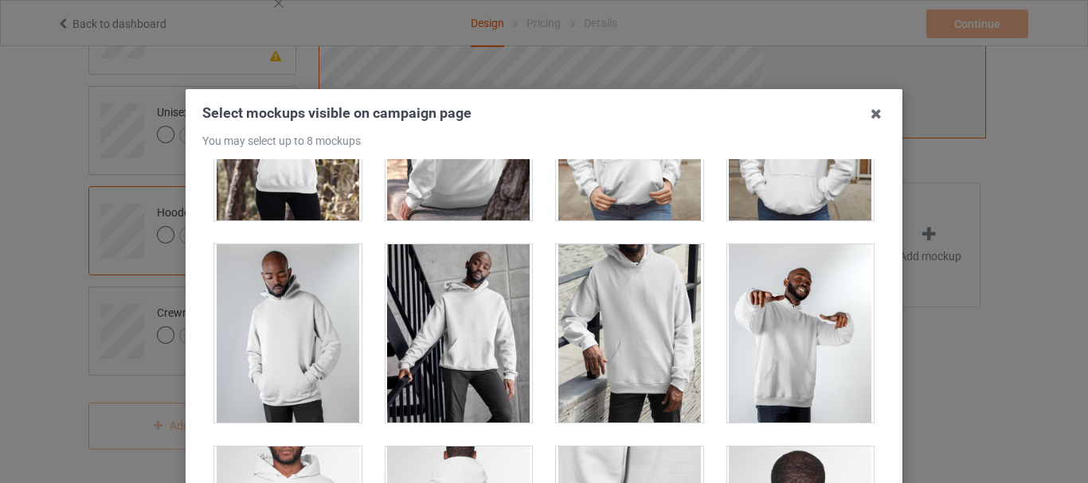
scroll to position [557, 0]
